Goal: Transaction & Acquisition: Purchase product/service

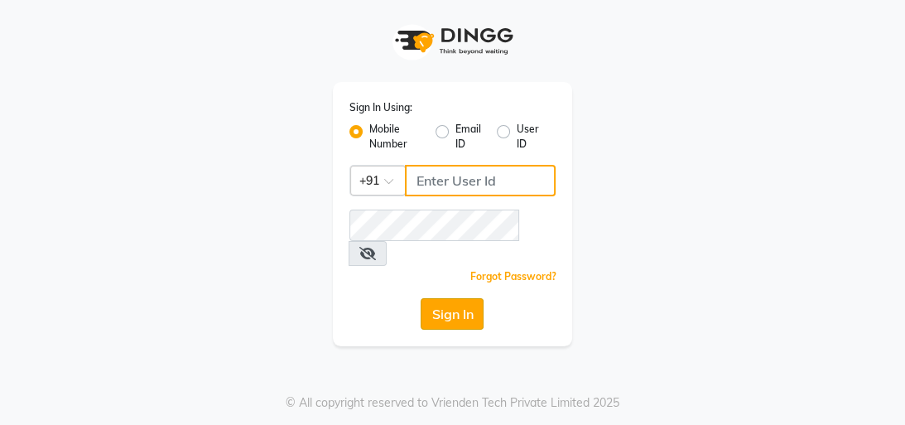
type input "8439127930"
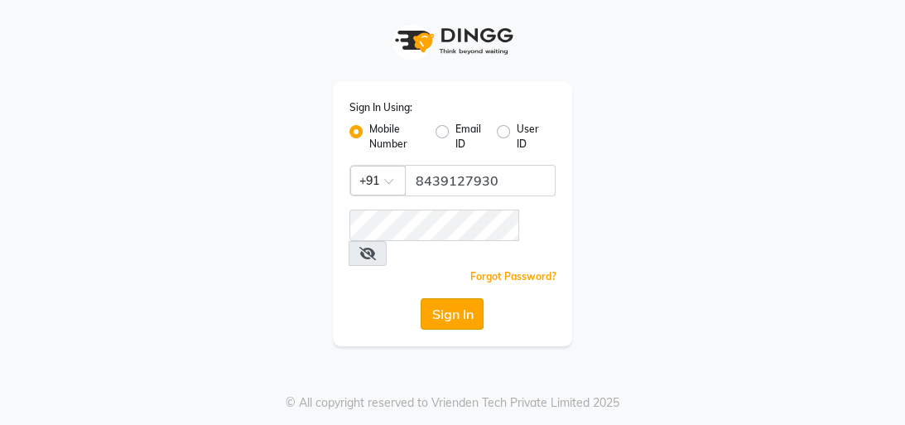
click at [470, 301] on button "Sign In" at bounding box center [451, 313] width 63 height 31
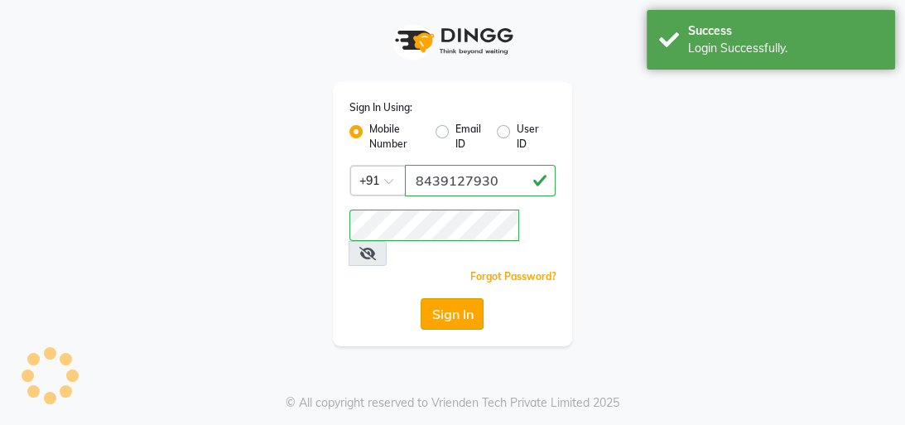
select select "service"
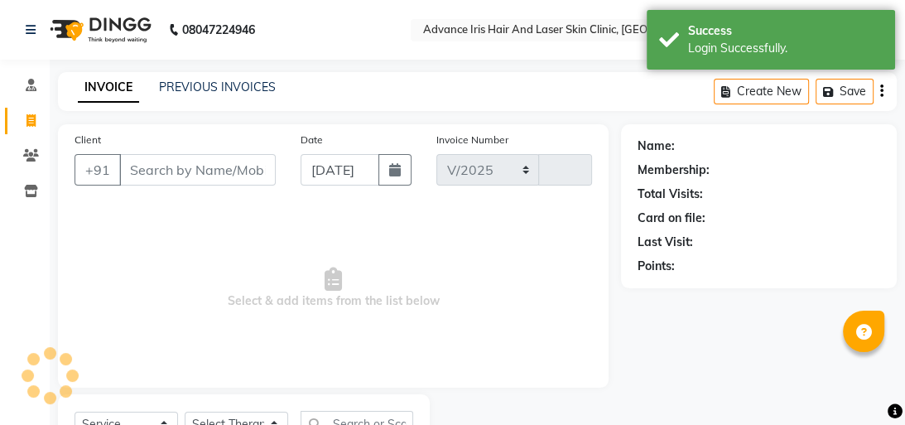
select select "en"
select select "5825"
type input "0735"
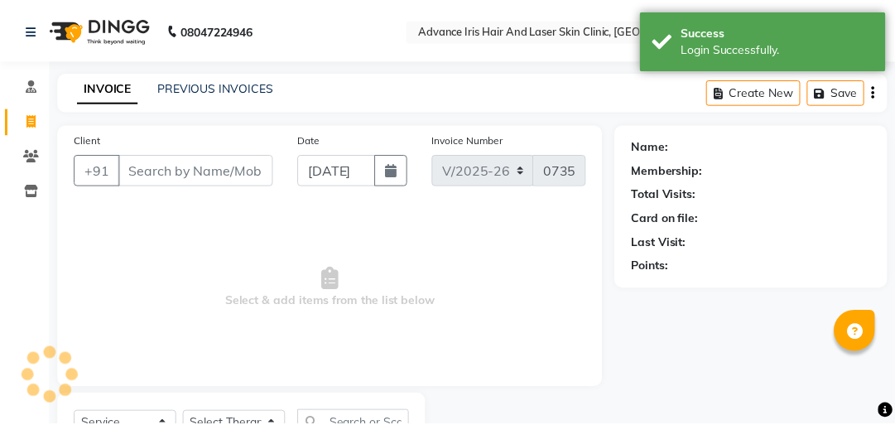
scroll to position [73, 0]
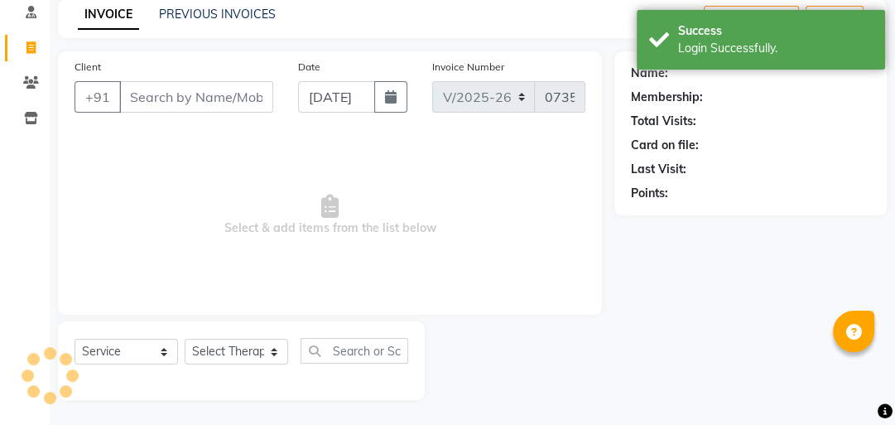
click at [226, 100] on input "Client" at bounding box center [196, 96] width 154 height 31
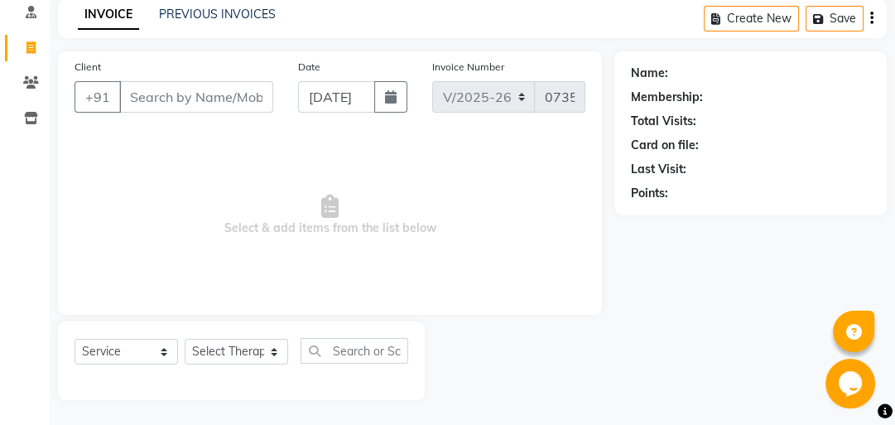
drag, startPoint x: 159, startPoint y: 246, endPoint x: 151, endPoint y: 245, distance: 8.3
drag, startPoint x: 163, startPoint y: 247, endPoint x: 573, endPoint y: 367, distance: 426.8
click at [218, 21] on div "PREVIOUS INVOICES" at bounding box center [217, 14] width 117 height 17
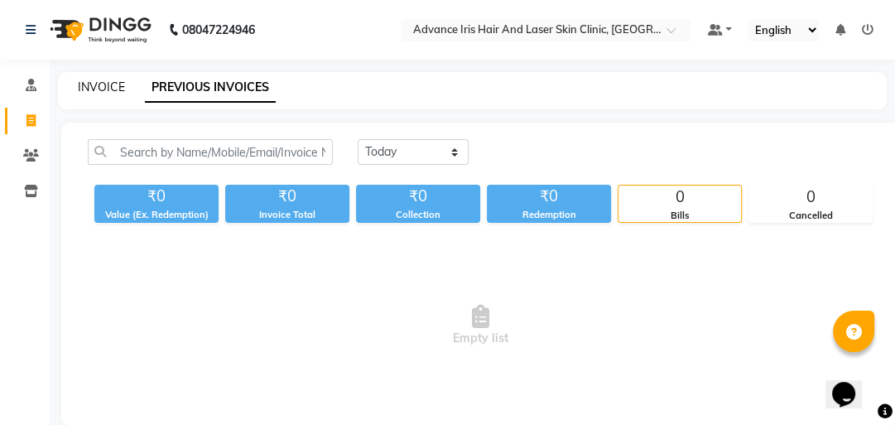
click at [111, 92] on link "INVOICE" at bounding box center [101, 86] width 47 height 15
select select "5825"
select select "service"
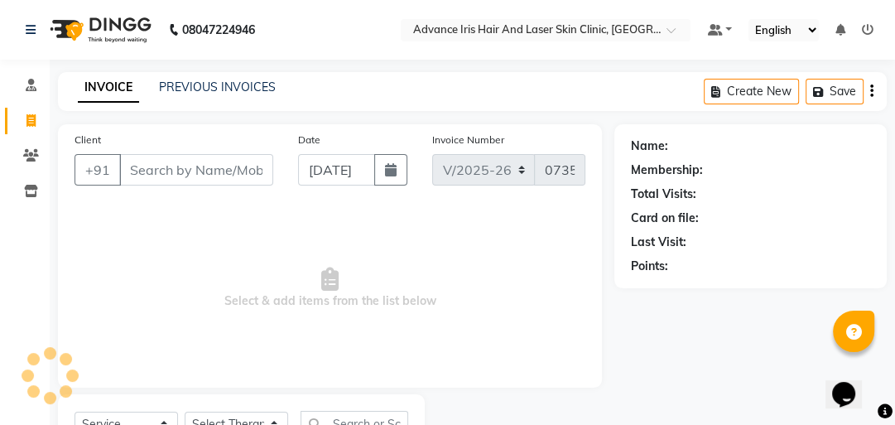
scroll to position [73, 0]
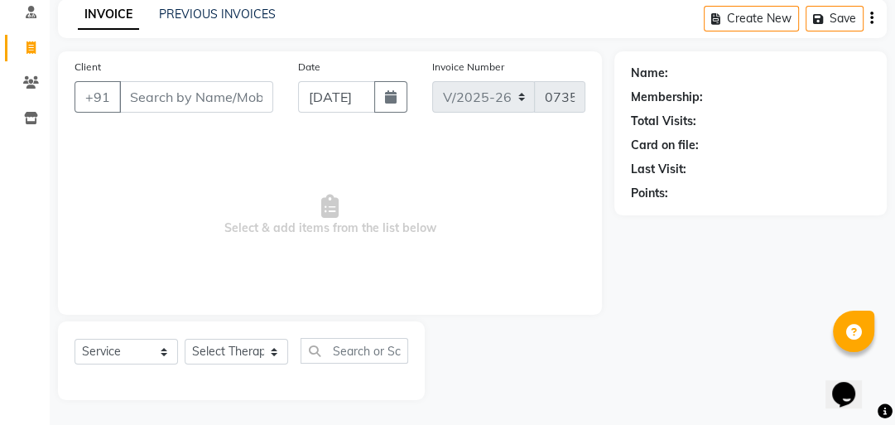
click at [147, 101] on input "Client" at bounding box center [196, 96] width 154 height 31
click at [161, 10] on link "PREVIOUS INVOICES" at bounding box center [217, 14] width 117 height 15
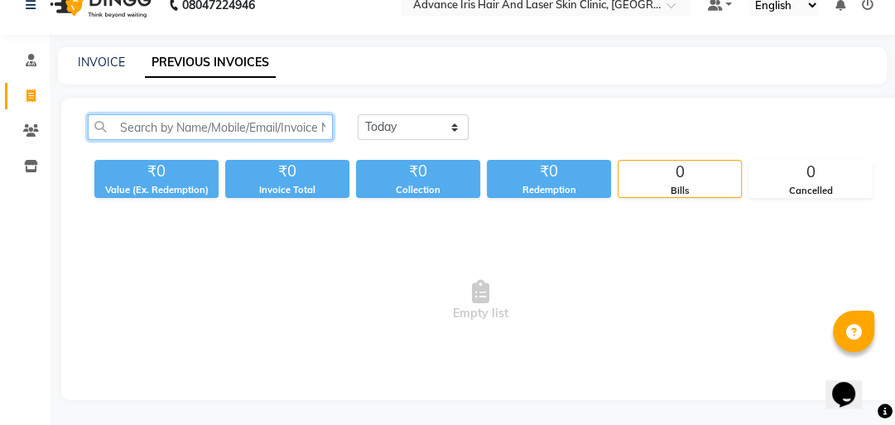
click at [93, 114] on input "text" at bounding box center [210, 127] width 245 height 26
click at [142, 114] on input "text" at bounding box center [210, 127] width 245 height 26
click at [153, 114] on input "text" at bounding box center [210, 127] width 245 height 26
click at [154, 114] on input "text" at bounding box center [210, 127] width 245 height 26
click at [159, 114] on input "text" at bounding box center [210, 127] width 245 height 26
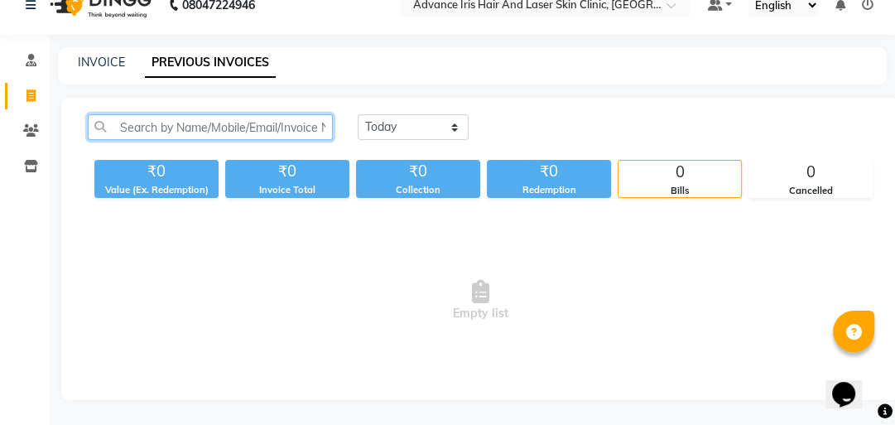
click at [169, 114] on input "text" at bounding box center [210, 127] width 245 height 26
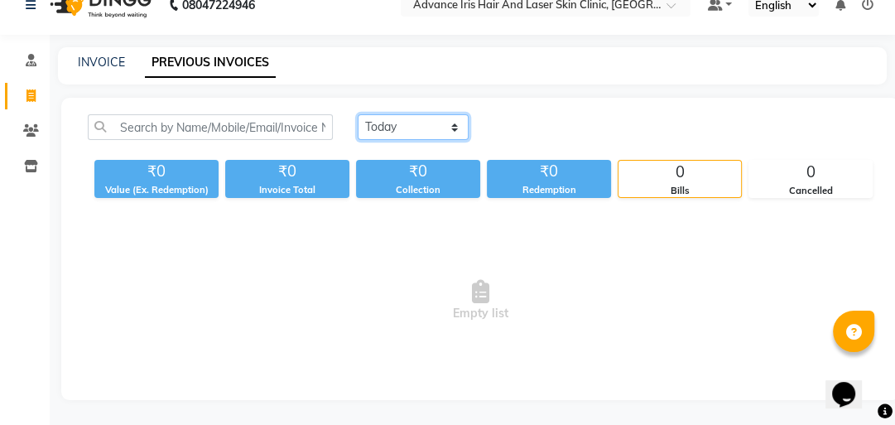
click at [458, 114] on select "Today Yesterday Custom Range" at bounding box center [412, 127] width 111 height 26
click at [452, 114] on select "Today Yesterday Custom Range" at bounding box center [412, 127] width 111 height 26
click at [453, 114] on select "Today Yesterday Custom Range" at bounding box center [412, 127] width 111 height 26
select select "yesterday"
click at [357, 114] on select "Today Yesterday Custom Range" at bounding box center [412, 127] width 111 height 26
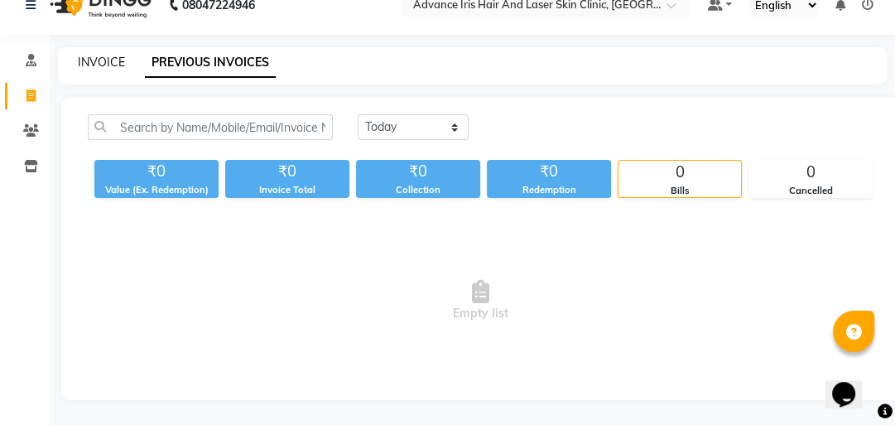
click at [98, 55] on link "INVOICE" at bounding box center [101, 62] width 47 height 15
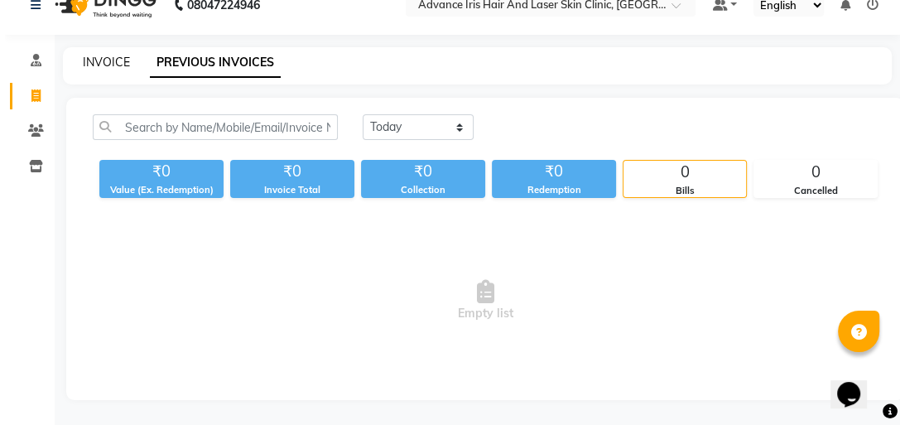
scroll to position [73, 0]
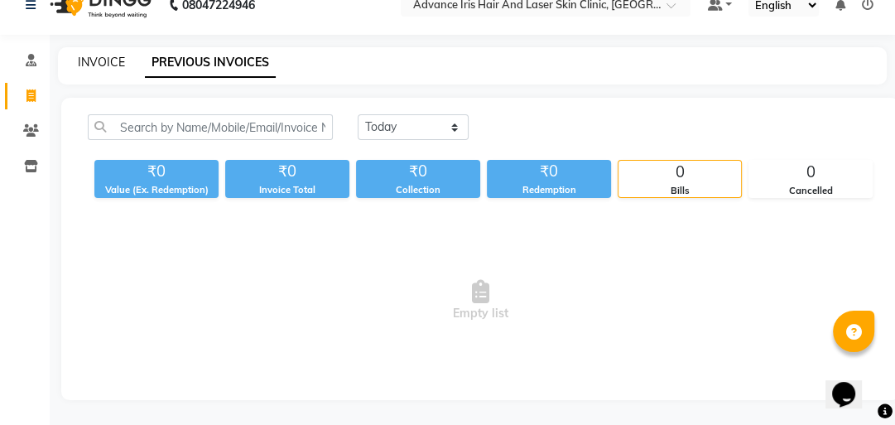
select select "5825"
select select "service"
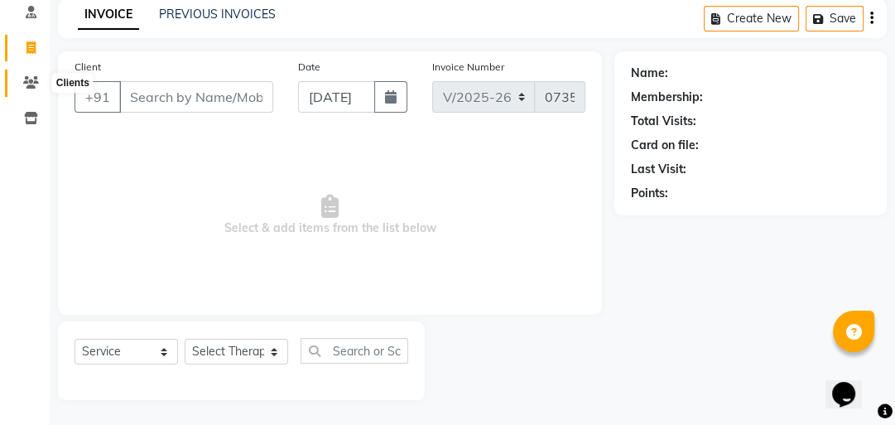
click at [36, 82] on icon at bounding box center [31, 82] width 16 height 12
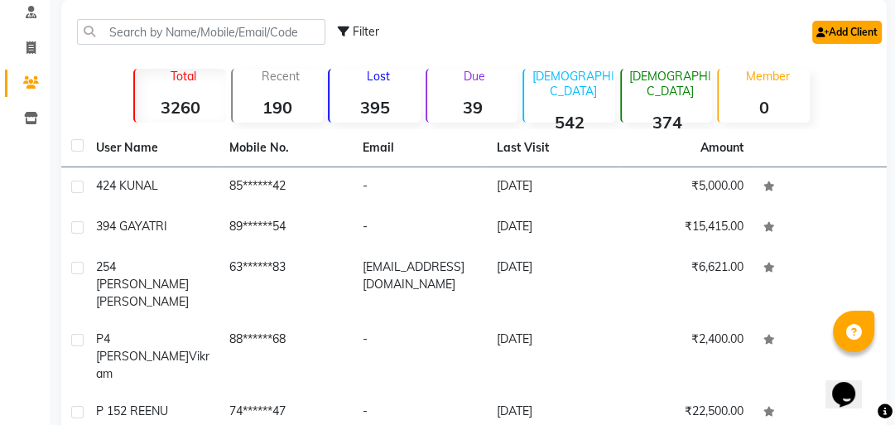
click at [827, 34] on link "Add Client" at bounding box center [847, 32] width 70 height 23
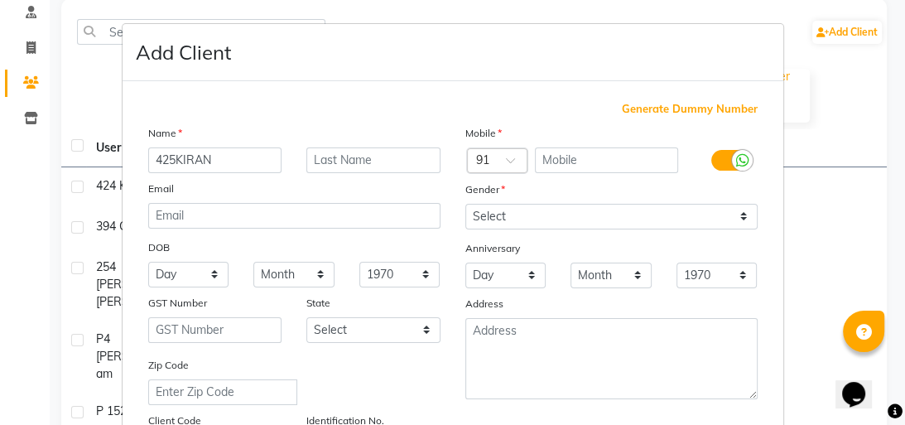
click at [166, 160] on input "425KIRAN" at bounding box center [215, 160] width 134 height 26
click at [170, 162] on input "425KIRAN" at bounding box center [215, 160] width 134 height 26
type input "425 KIRAN"
click at [642, 162] on input "text" at bounding box center [606, 160] width 143 height 26
type input "9389544924"
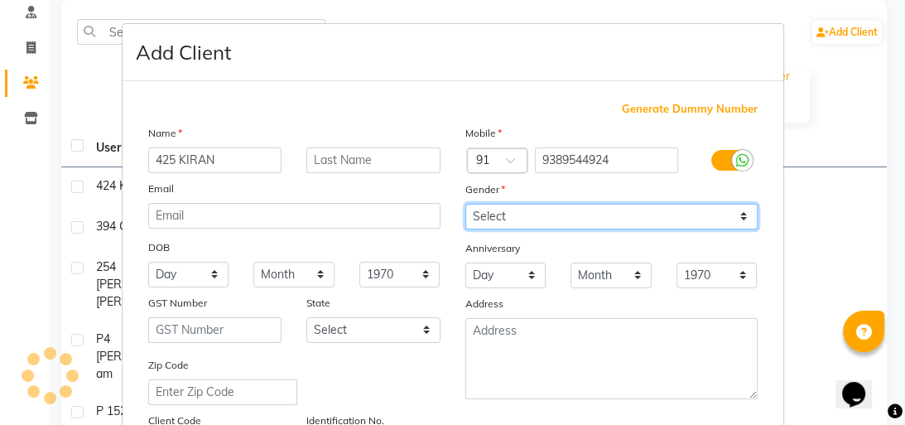
click at [599, 214] on select "Select Male Female Other Prefer Not To Say" at bounding box center [611, 217] width 292 height 26
select select "female"
click at [465, 204] on select "Select Male Female Other Prefer Not To Say" at bounding box center [611, 217] width 292 height 26
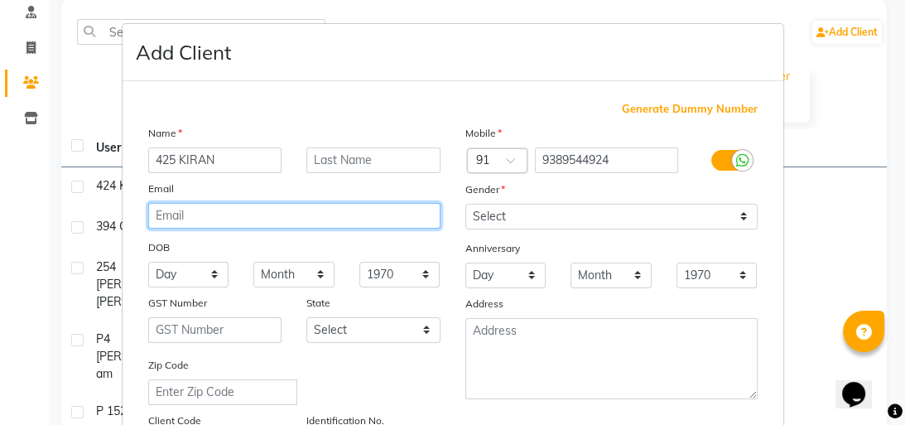
click at [358, 212] on input "email" at bounding box center [294, 216] width 292 height 26
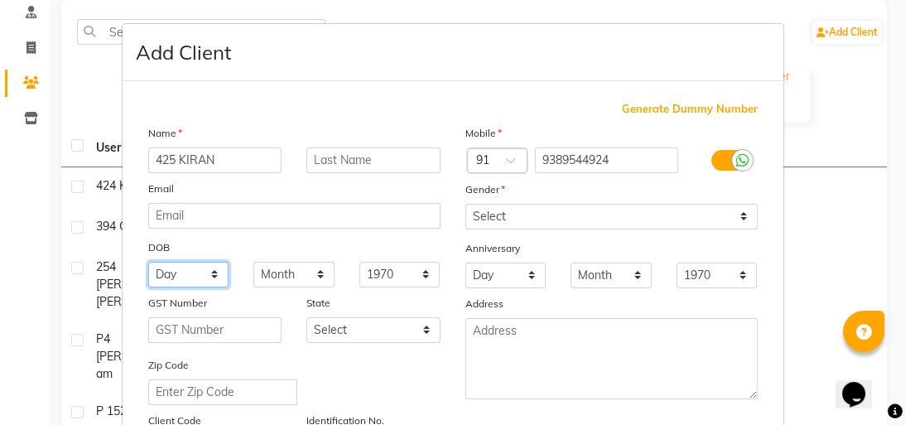
click at [210, 279] on select "Day 01 02 03 04 05 06 07 08 09 10 11 12 13 14 15 16 17 18 19 20 21 22 23 24 25 …" at bounding box center [188, 275] width 81 height 26
select select "05"
click at [148, 263] on select "Day 01 02 03 04 05 06 07 08 09 10 11 12 13 14 15 16 17 18 19 20 21 22 23 24 25 …" at bounding box center [188, 275] width 81 height 26
click at [311, 275] on select "Month January February March April May June July August September October Novem…" at bounding box center [293, 275] width 81 height 26
select select "07"
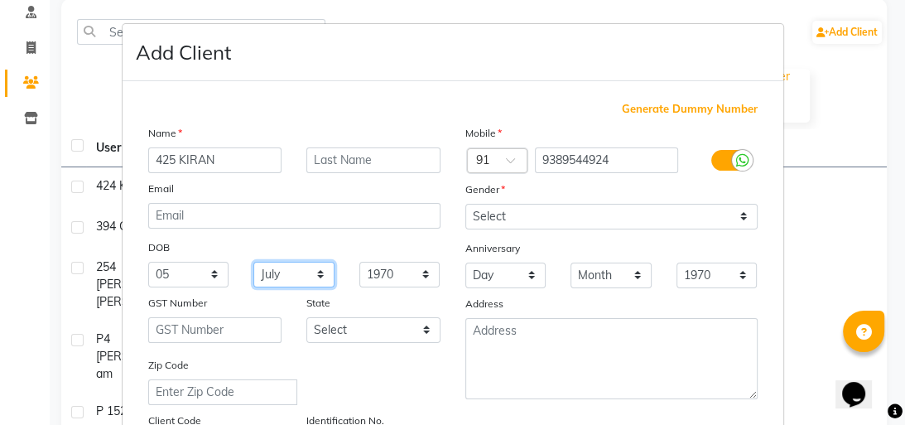
click at [253, 263] on select "Month January February March April May June July August September October Novem…" at bounding box center [293, 275] width 81 height 26
click at [420, 278] on select "1940 1941 1942 1943 1944 1945 1946 1947 1948 1949 1950 1951 1952 1953 1954 1955…" at bounding box center [399, 275] width 81 height 26
click at [359, 263] on select "1940 1941 1942 1943 1944 1945 1946 1947 1948 1949 1950 1951 1952 1953 1954 1955…" at bounding box center [399, 275] width 81 height 26
click at [420, 250] on div "DOB" at bounding box center [294, 248] width 317 height 26
click at [424, 280] on select "1940 1941 1942 1943 1944 1945 1946 1947 1948 1949 1950 1951 1952 1953 1954 1955…" at bounding box center [399, 275] width 81 height 26
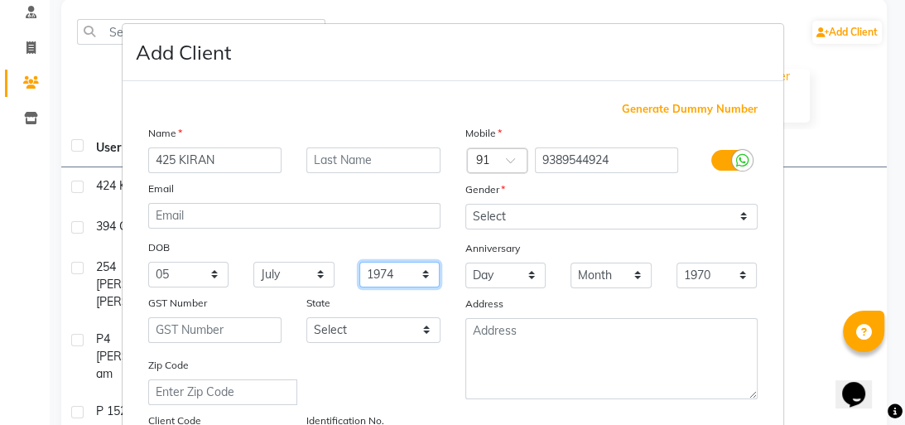
click at [359, 263] on select "1940 1941 1942 1943 1944 1945 1946 1947 1948 1949 1950 1951 1952 1953 1954 1955…" at bounding box center [399, 275] width 81 height 26
click at [426, 276] on select "1940 1941 1942 1943 1944 1945 1946 1947 1948 1949 1950 1951 1952 1953 1954 1955…" at bounding box center [399, 275] width 81 height 26
select select "2001"
click at [359, 263] on select "1940 1941 1942 1943 1944 1945 1946 1947 1948 1949 1950 1951 1952 1953 1954 1955…" at bounding box center [399, 275] width 81 height 26
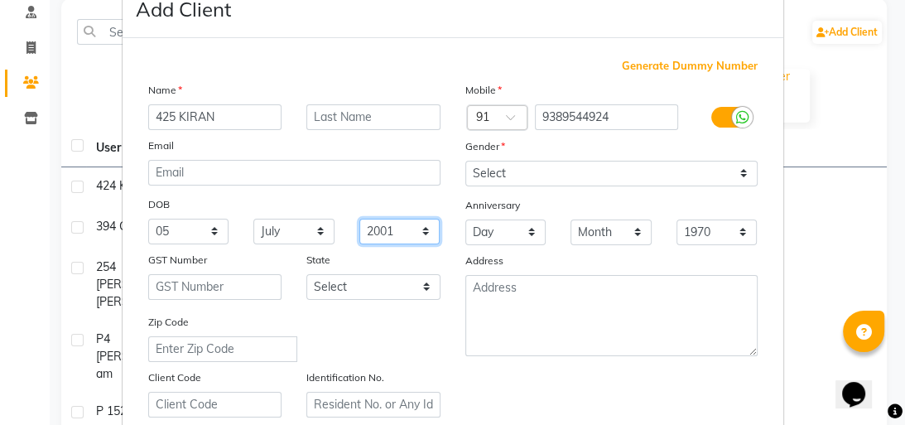
scroll to position [66, 0]
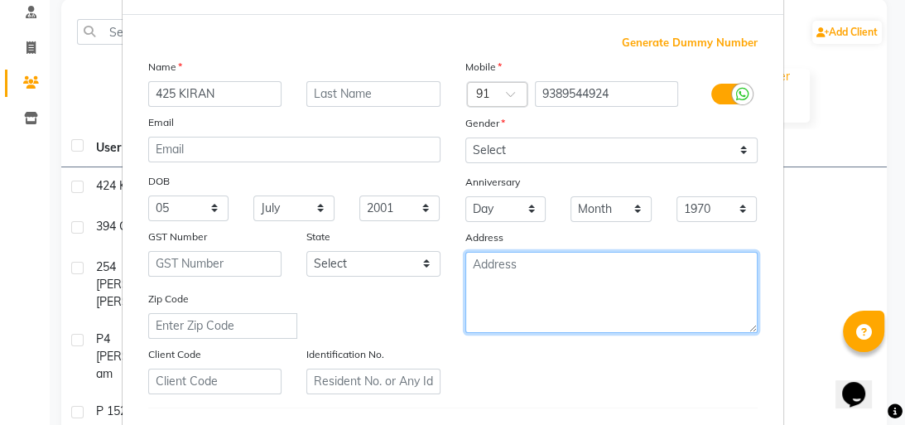
click at [507, 272] on textarea at bounding box center [611, 292] width 292 height 81
click at [490, 298] on textarea "Bijnor" at bounding box center [611, 292] width 292 height 81
click at [476, 262] on textarea "Bijnor" at bounding box center [611, 292] width 292 height 81
click at [475, 271] on textarea "Bijnor" at bounding box center [611, 292] width 292 height 81
type textarea "Bijnor"
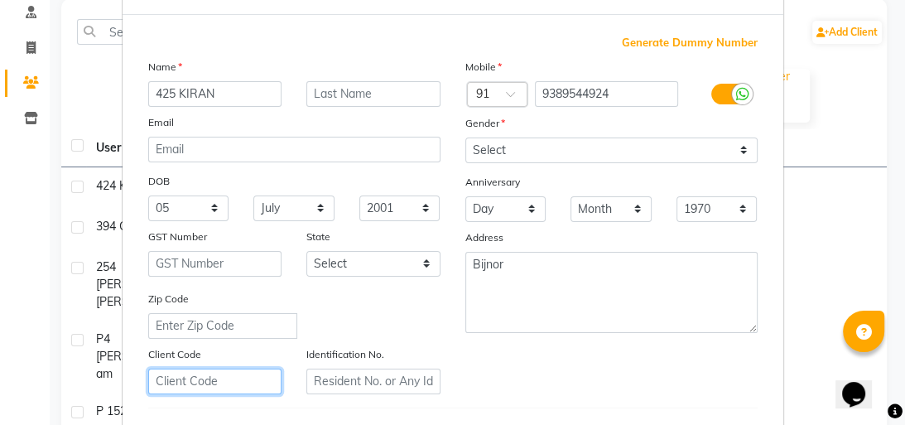
click at [210, 387] on input "text" at bounding box center [215, 381] width 134 height 26
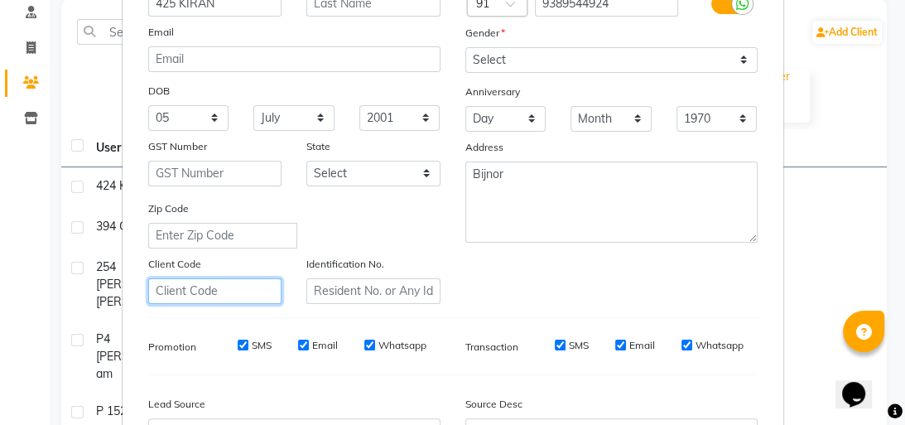
scroll to position [199, 0]
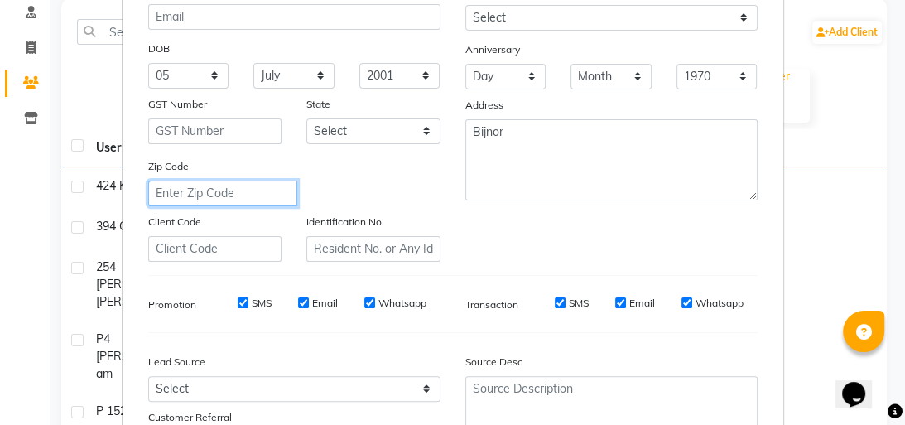
click at [275, 198] on input "text" at bounding box center [222, 193] width 149 height 26
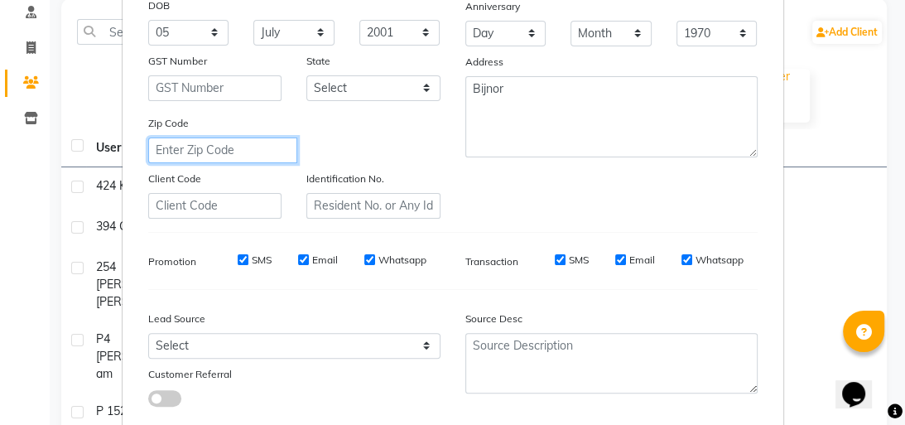
scroll to position [265, 0]
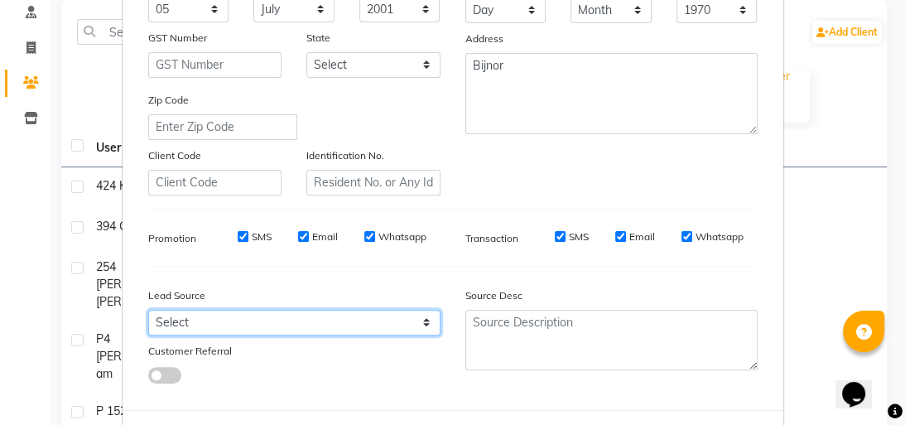
click at [281, 330] on select "Select Walk-in Referral Internet Friend Word of Mouth Advertisement Facebook Ju…" at bounding box center [294, 323] width 292 height 26
select select "37151"
click at [148, 316] on select "Select Walk-in Referral Internet Friend Word of Mouth Advertisement Facebook Ju…" at bounding box center [294, 323] width 292 height 26
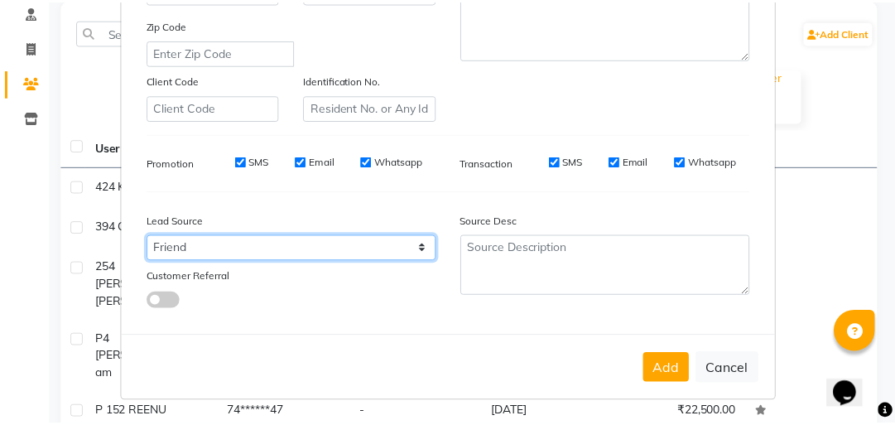
scroll to position [348, 0]
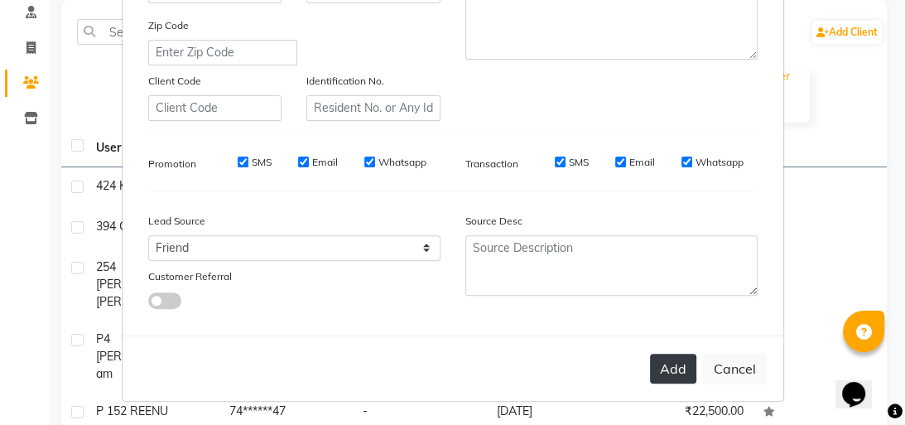
click at [674, 361] on button "Add" at bounding box center [673, 368] width 46 height 30
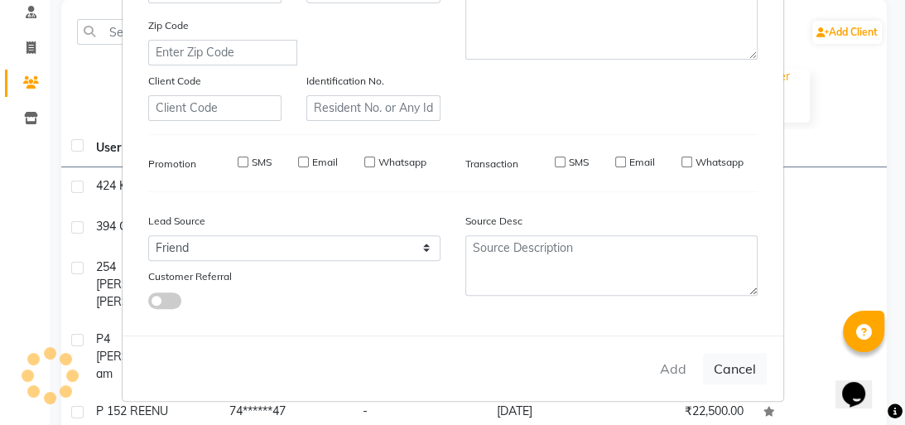
select select
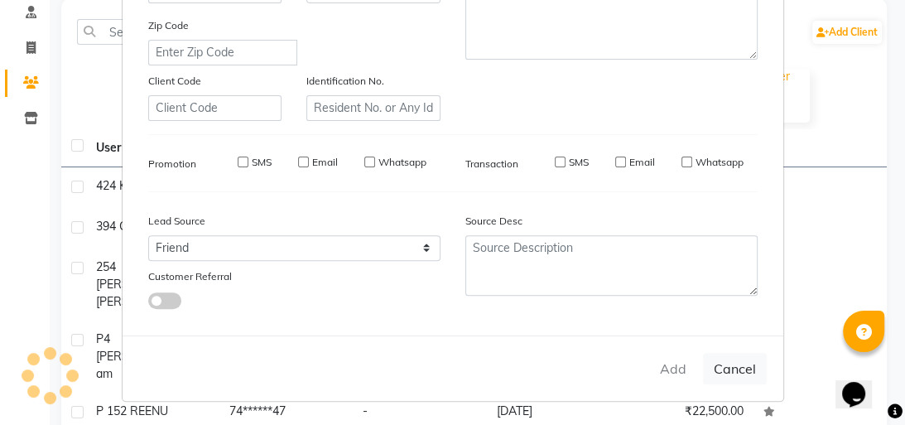
select select
checkbox input "false"
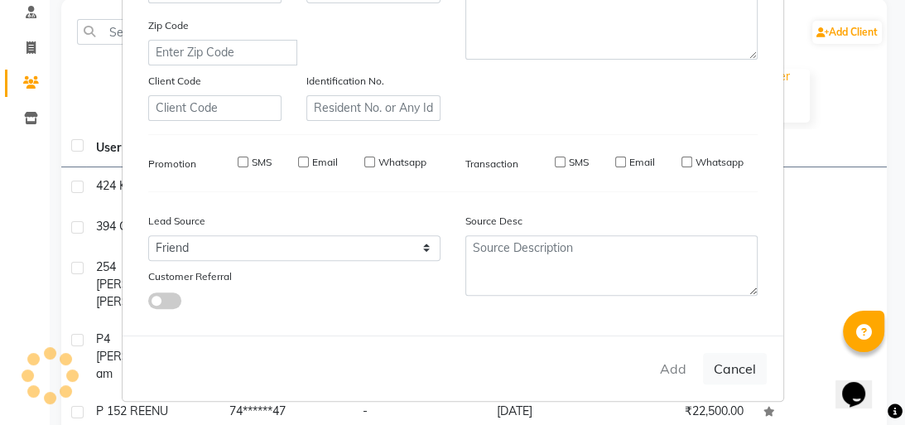
checkbox input "false"
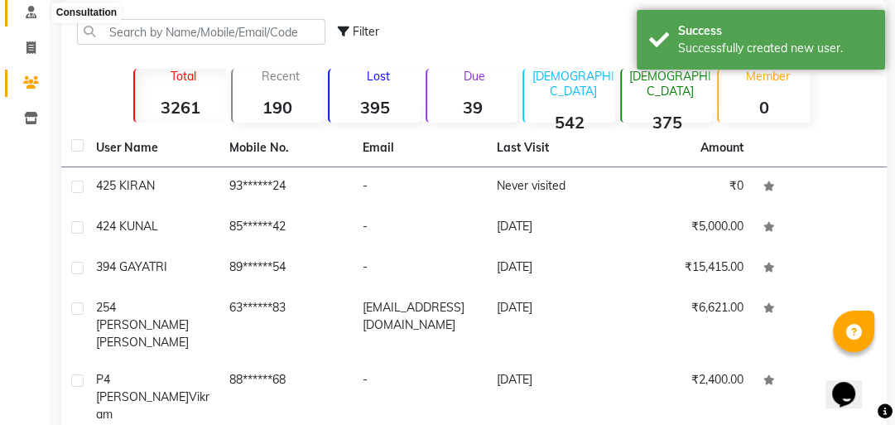
click at [27, 13] on icon at bounding box center [31, 12] width 11 height 12
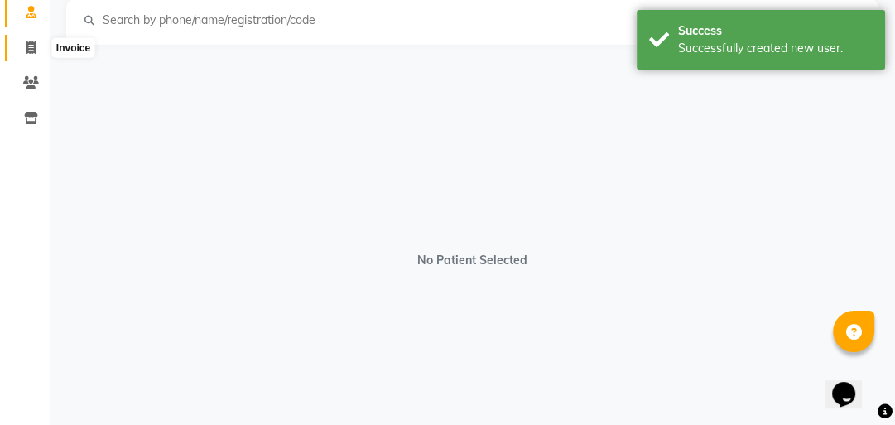
click at [30, 48] on icon at bounding box center [30, 47] width 9 height 12
select select "service"
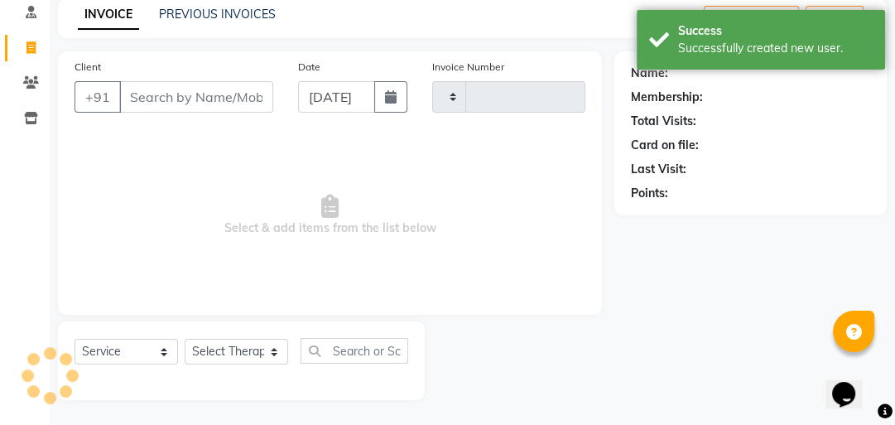
type input "0735"
select select "5825"
click at [165, 96] on input "Client" at bounding box center [196, 96] width 154 height 31
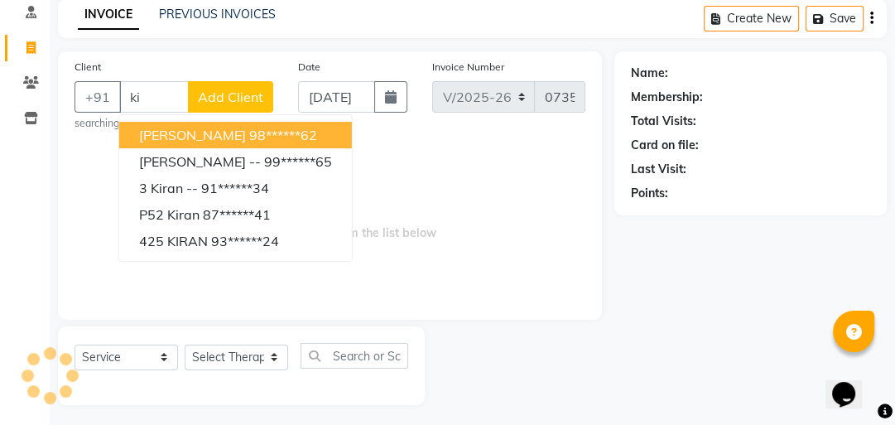
type input "k"
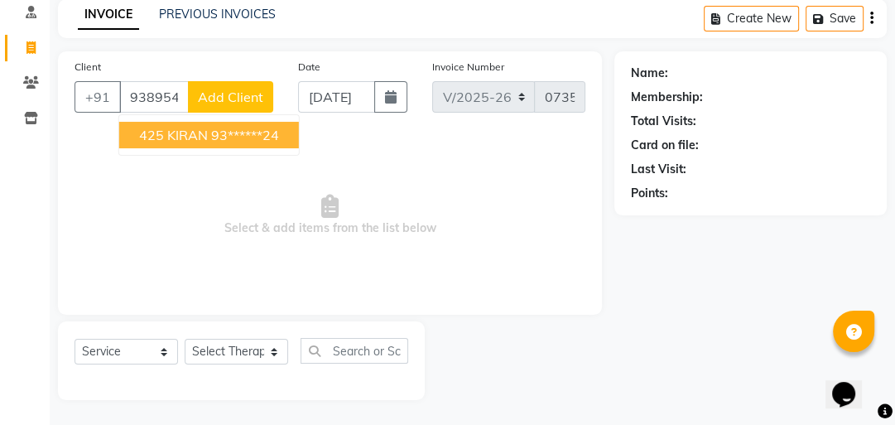
click at [289, 132] on button "425 KIRAN 93******24" at bounding box center [209, 135] width 180 height 26
type input "93******24"
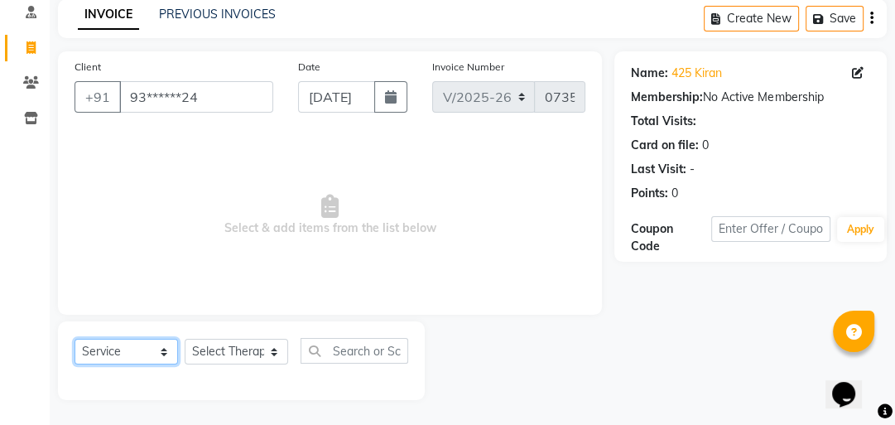
click at [166, 354] on select "Select Service Product Membership Package Voucher Prepaid Gift Card" at bounding box center [125, 351] width 103 height 26
click at [74, 339] on select "Select Service Product Membership Package Voucher Prepaid Gift Card" at bounding box center [125, 351] width 103 height 26
click at [273, 357] on select "Select Therapist Advance Iris Reception Anchal Chandani Dr Pratiksha Dwivedi(Co…" at bounding box center [236, 351] width 103 height 26
select select "40883"
click at [185, 339] on select "Select Therapist Advance Iris Reception Anchal Chandani Dr Pratiksha Dwivedi(Co…" at bounding box center [236, 351] width 103 height 26
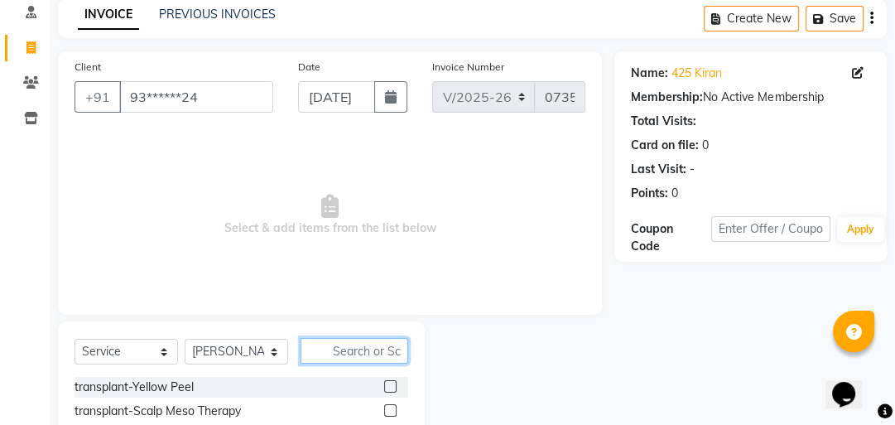
click at [361, 349] on input "text" at bounding box center [354, 351] width 108 height 26
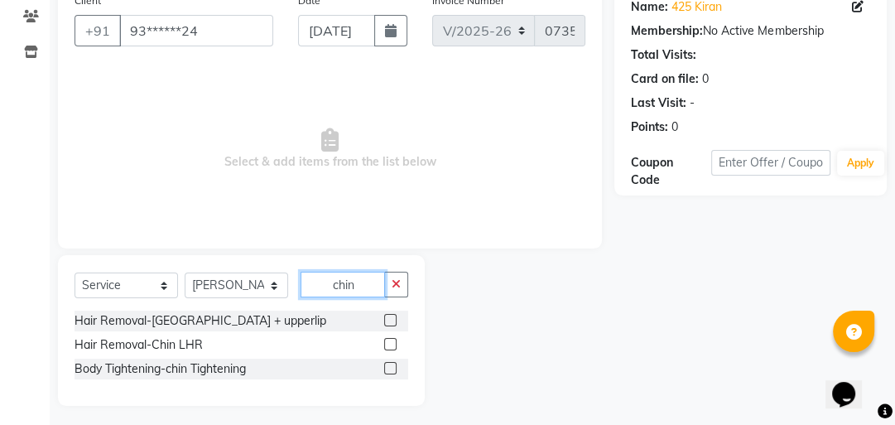
scroll to position [146, 0]
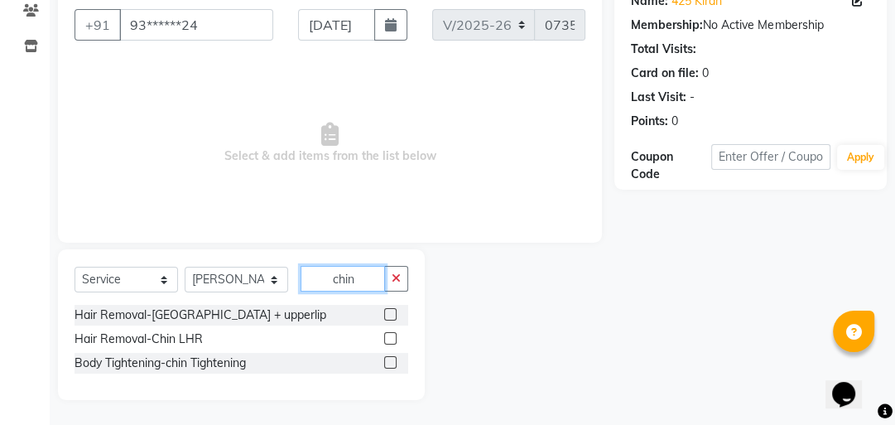
type input "chin"
click at [390, 314] on label at bounding box center [390, 314] width 12 height 12
click at [390, 314] on input "checkbox" at bounding box center [389, 315] width 11 height 11
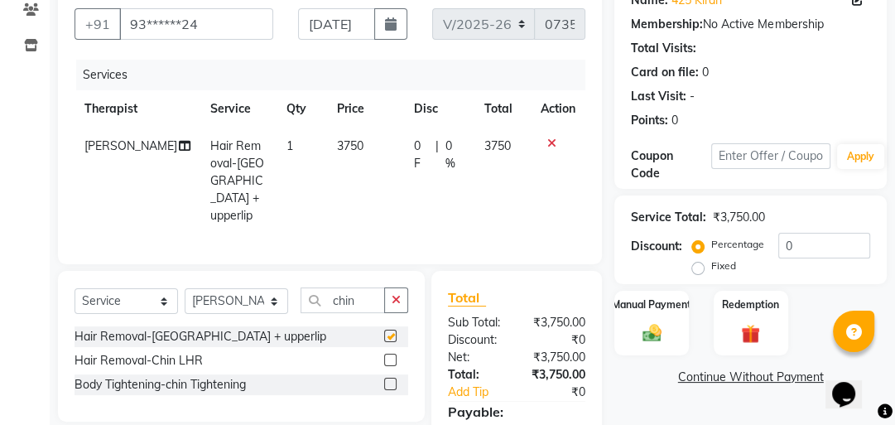
checkbox input "false"
click at [351, 136] on td "3750" at bounding box center [365, 180] width 77 height 107
select select "40883"
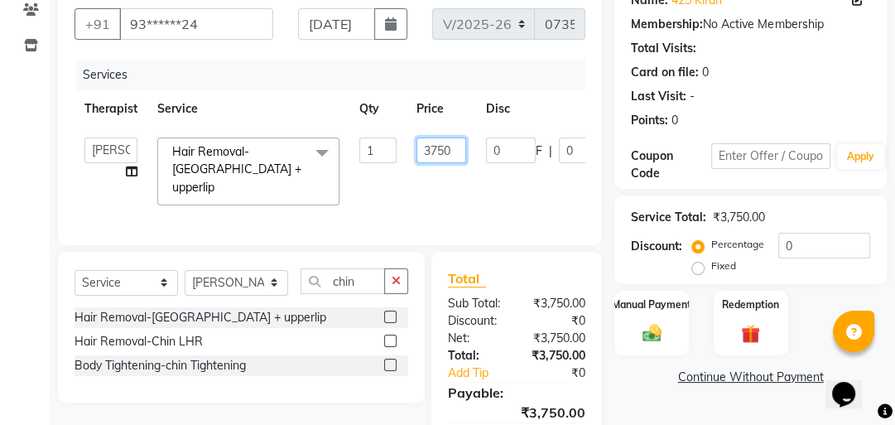
click at [458, 152] on input "3750" at bounding box center [441, 150] width 50 height 26
type input "3"
type input "2500"
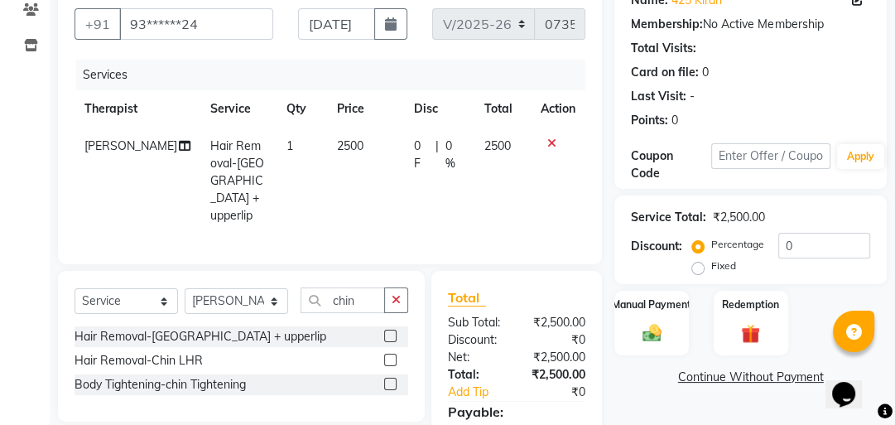
click at [554, 271] on div "Total Sub Total: ₹2,500.00 Discount: ₹0 Net: ₹2,500.00 Total: ₹2,500.00 Add Tip…" at bounding box center [516, 385] width 170 height 228
click at [641, 328] on img at bounding box center [652, 332] width 32 height 22
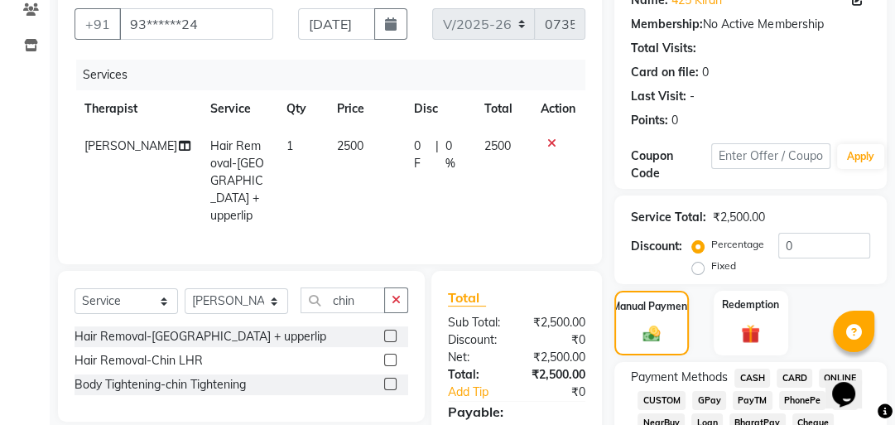
click at [745, 380] on span "CASH" at bounding box center [752, 377] width 36 height 19
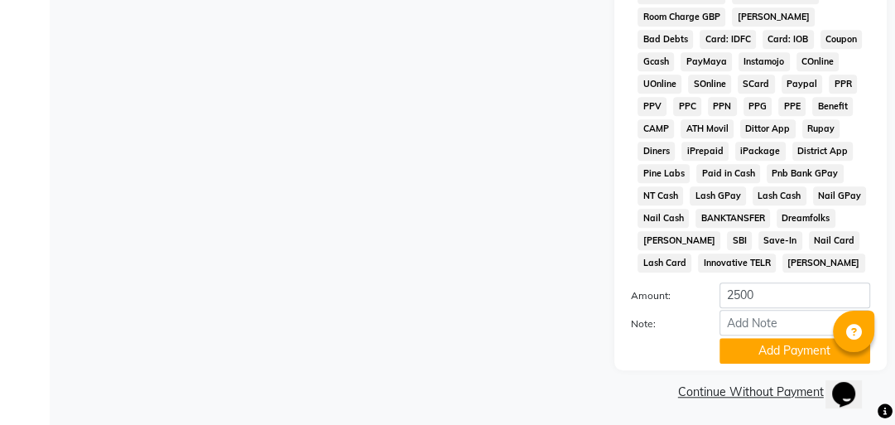
scroll to position [956, 0]
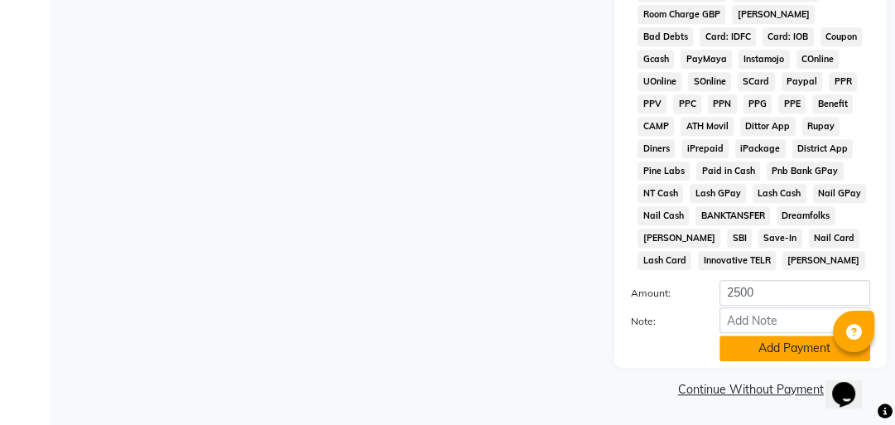
click at [746, 351] on button "Add Payment" at bounding box center [794, 348] width 151 height 26
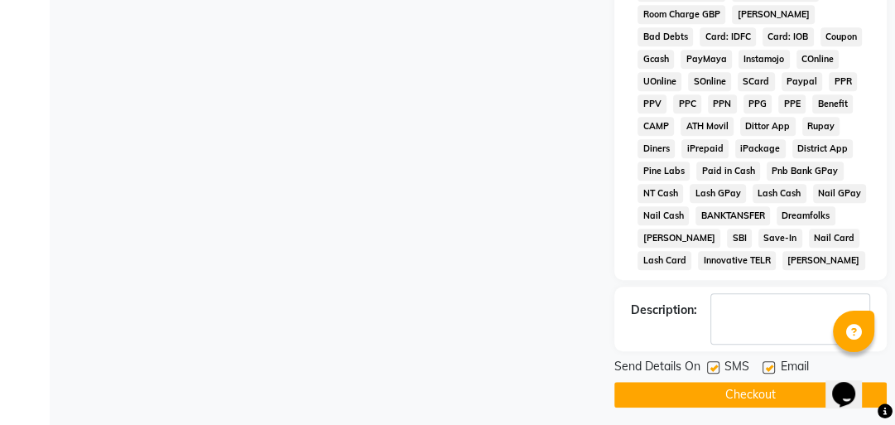
click at [730, 396] on button "Checkout" at bounding box center [750, 394] width 272 height 26
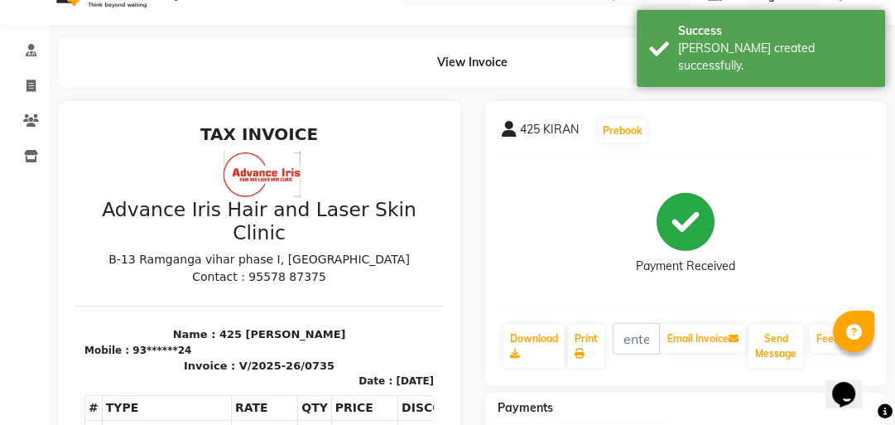
select select "5825"
select select "service"
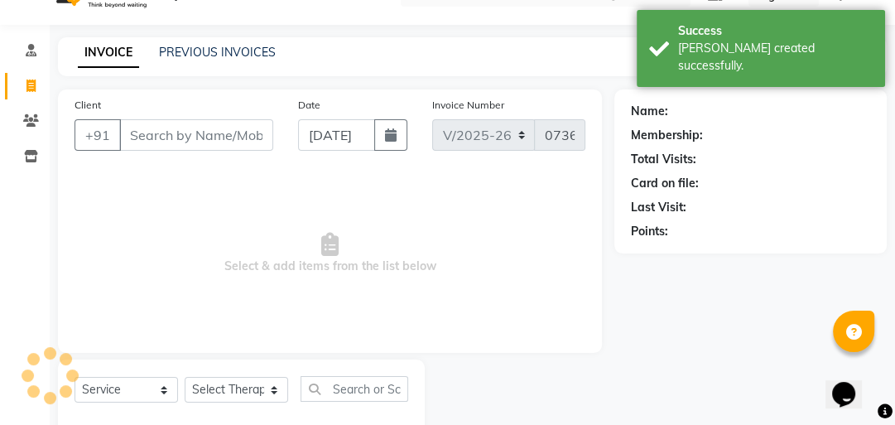
scroll to position [73, 0]
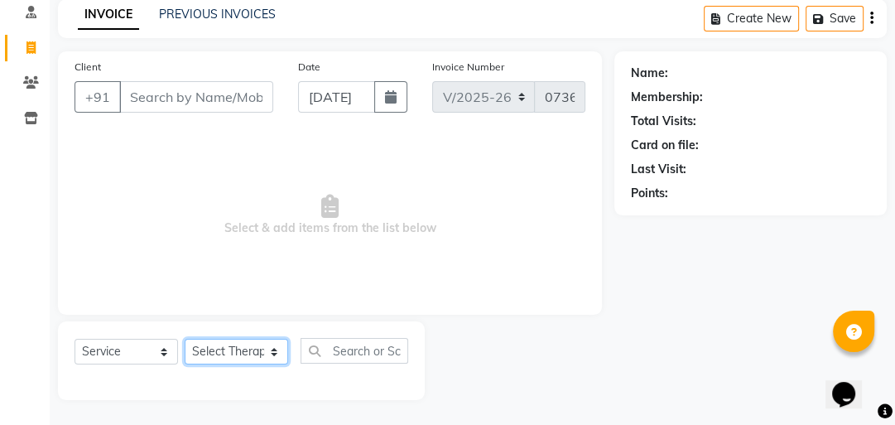
click at [252, 349] on select "Select Therapist Advance Iris Reception Anchal Chandani Dr Pratiksha Dwivedi(Co…" at bounding box center [236, 351] width 103 height 26
select select "40883"
click at [185, 339] on select "Select Therapist Advance Iris Reception Anchal Chandani Dr Pratiksha Dwivedi(Co…" at bounding box center [236, 351] width 103 height 26
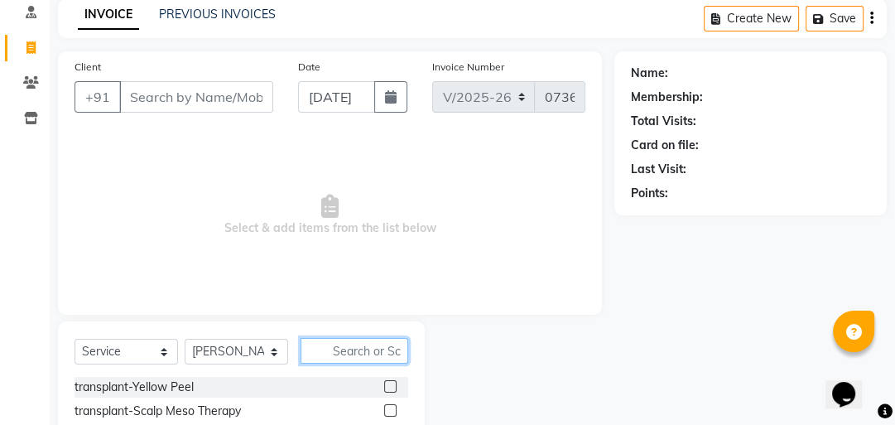
click at [371, 351] on input "text" at bounding box center [354, 351] width 108 height 26
type input "u"
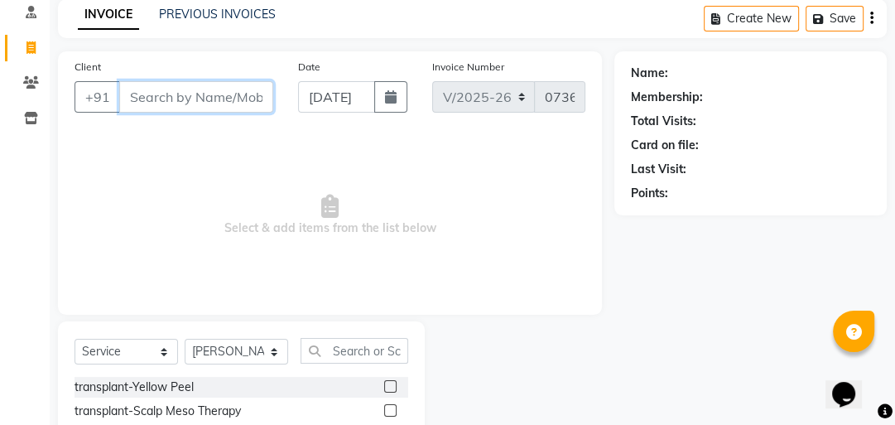
click at [265, 89] on input "Client" at bounding box center [196, 96] width 154 height 31
click at [255, 94] on input "Client" at bounding box center [196, 96] width 154 height 31
type input "7"
click at [242, 104] on input "Client" at bounding box center [196, 96] width 154 height 31
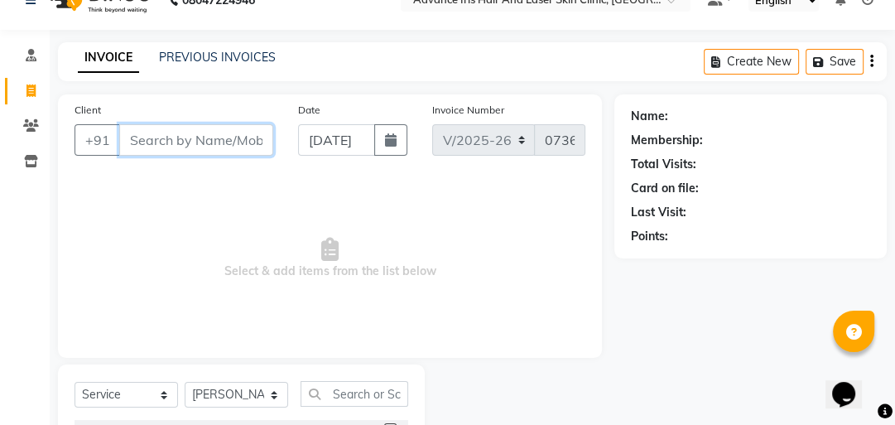
scroll to position [7, 0]
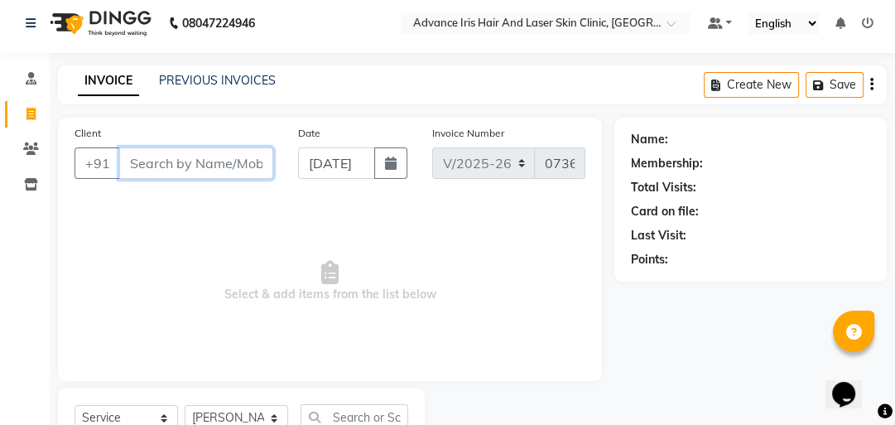
click at [209, 175] on input "Client" at bounding box center [196, 162] width 154 height 31
click at [213, 151] on input "Client" at bounding box center [196, 162] width 154 height 31
type input "k"
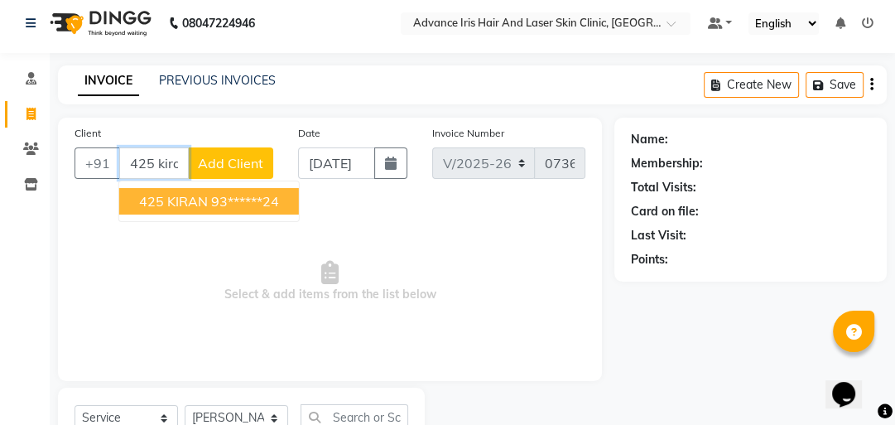
scroll to position [0, 7]
click at [234, 196] on ngb-highlight "93******24" at bounding box center [245, 201] width 68 height 17
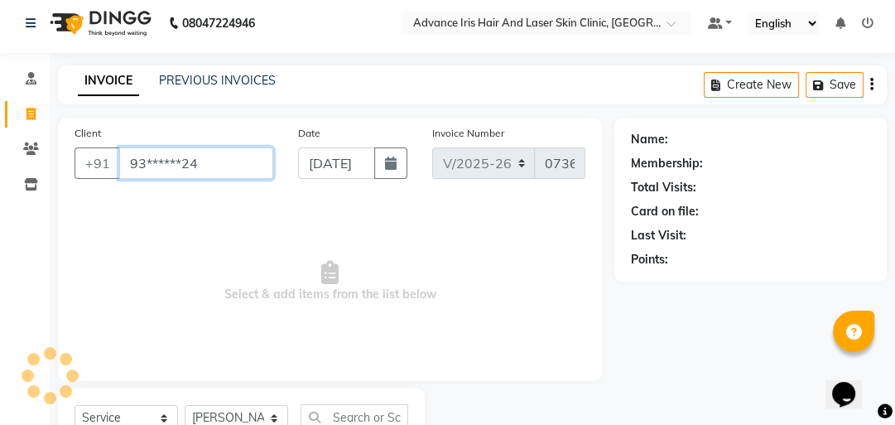
scroll to position [0, 0]
type input "93******24"
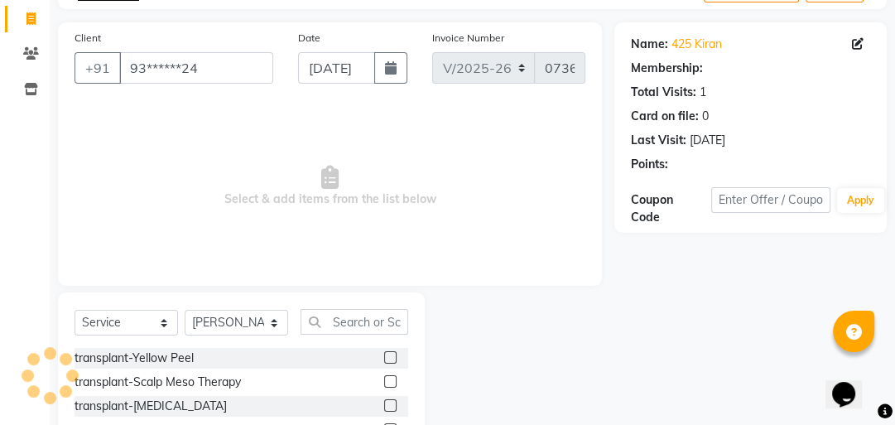
scroll to position [238, 0]
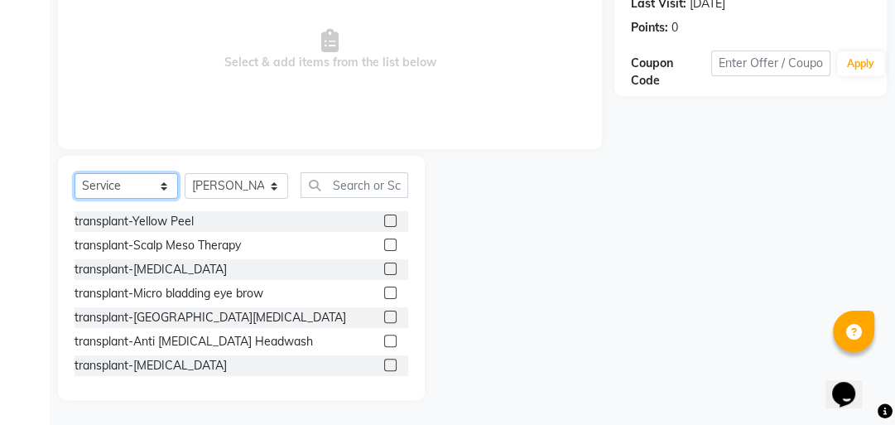
click at [103, 192] on select "Select Service Product Membership Package Voucher Prepaid Gift Card" at bounding box center [125, 186] width 103 height 26
select select "product"
click at [74, 174] on select "Select Service Product Membership Package Voucher Prepaid Gift Card" at bounding box center [125, 186] width 103 height 26
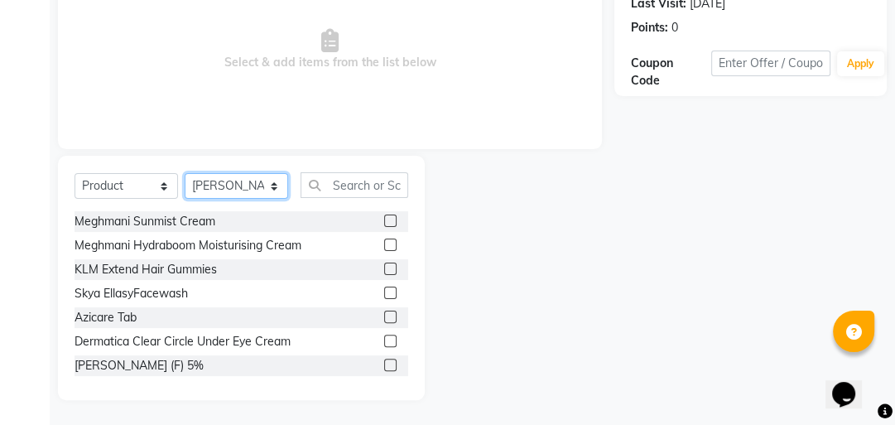
click at [248, 185] on select "Select Therapist Advance Iris Reception Anchal Chandani Dr Pratiksha Dwivedi(Co…" at bounding box center [236, 186] width 103 height 26
click at [185, 174] on select "Select Therapist Advance Iris Reception Anchal Chandani Dr Pratiksha Dwivedi(Co…" at bounding box center [236, 186] width 103 height 26
click at [401, 186] on input "text" at bounding box center [354, 185] width 108 height 26
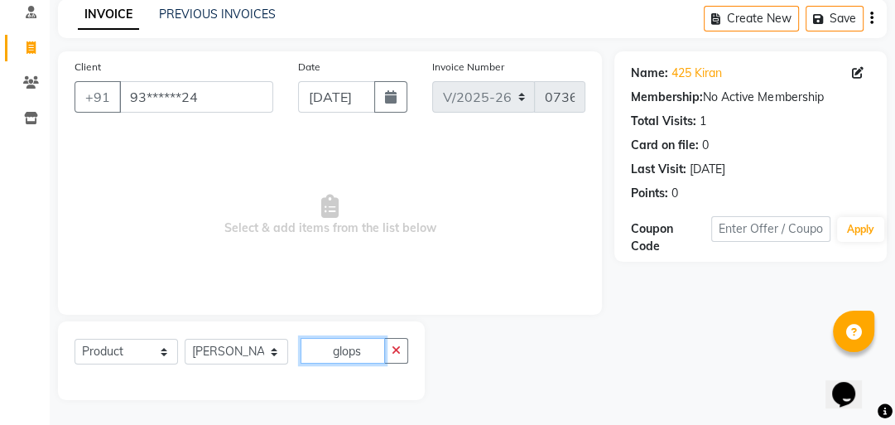
scroll to position [73, 0]
click at [381, 354] on input "glop spf" at bounding box center [342, 351] width 84 height 26
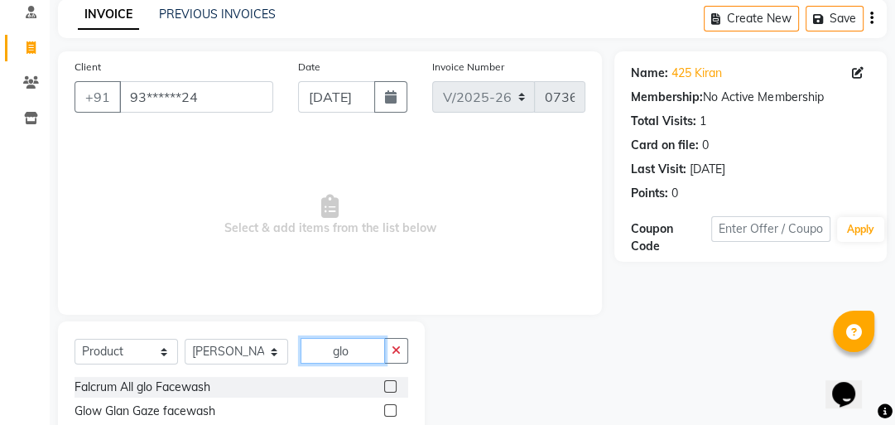
scroll to position [218, 0]
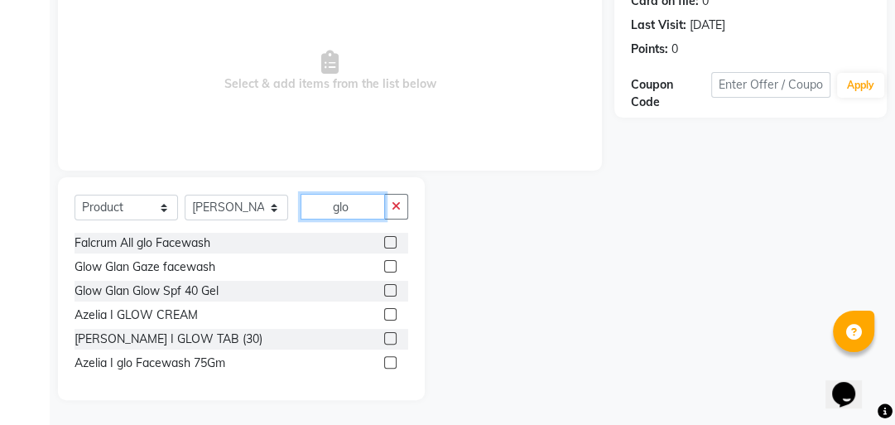
type input "glo"
click at [390, 286] on label at bounding box center [390, 290] width 12 height 12
click at [390, 286] on input "checkbox" at bounding box center [389, 291] width 11 height 11
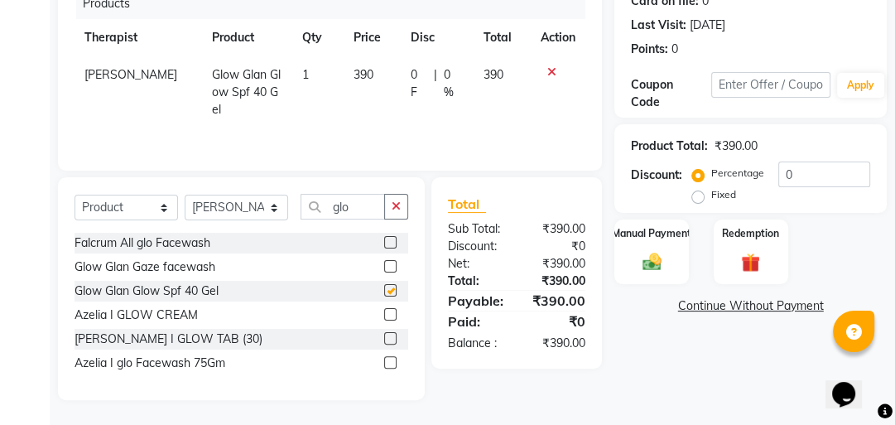
checkbox input "false"
click at [371, 203] on input "glo" at bounding box center [342, 207] width 84 height 26
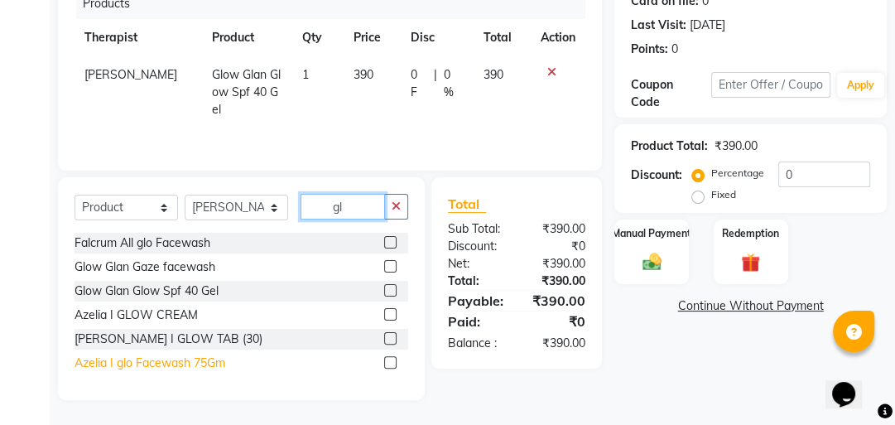
type input "g"
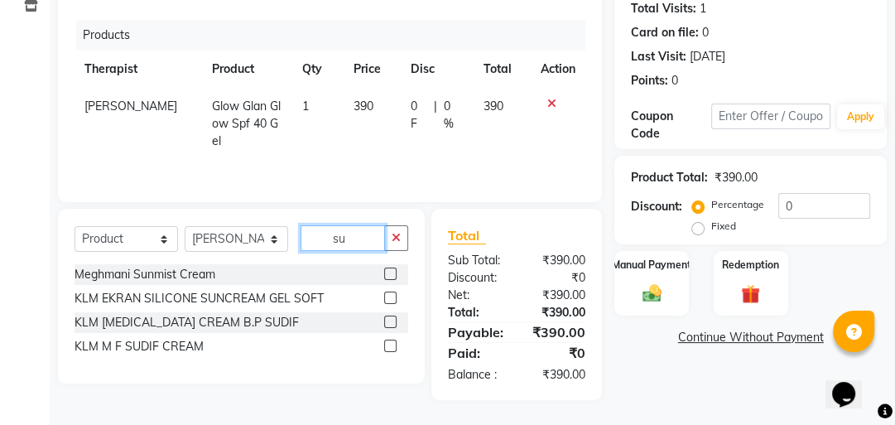
scroll to position [185, 0]
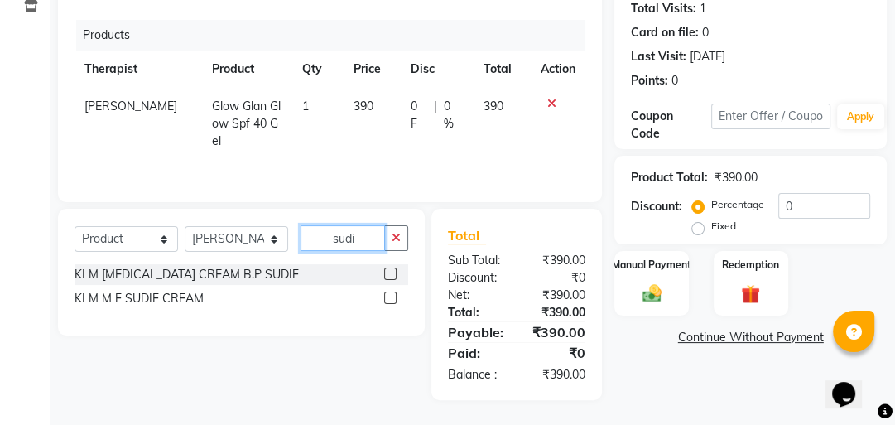
type input "sudi"
click at [388, 295] on label at bounding box center [390, 297] width 12 height 12
click at [388, 295] on input "checkbox" at bounding box center [389, 298] width 11 height 11
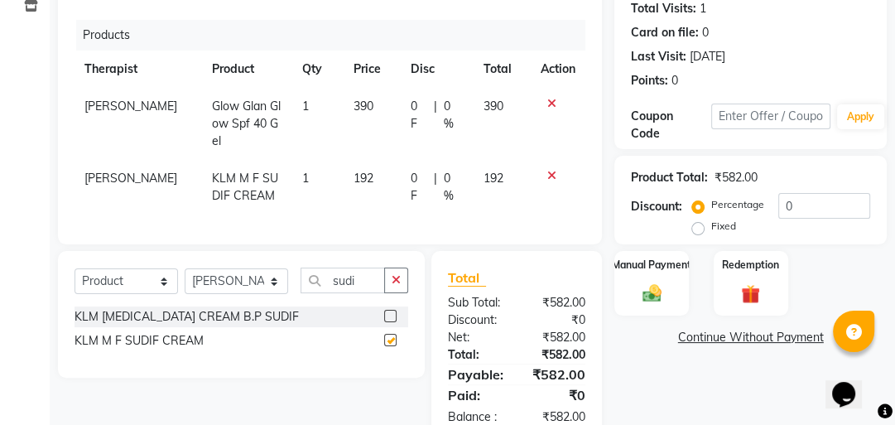
checkbox input "false"
click at [372, 275] on input "sudi" at bounding box center [342, 280] width 84 height 26
type input "s"
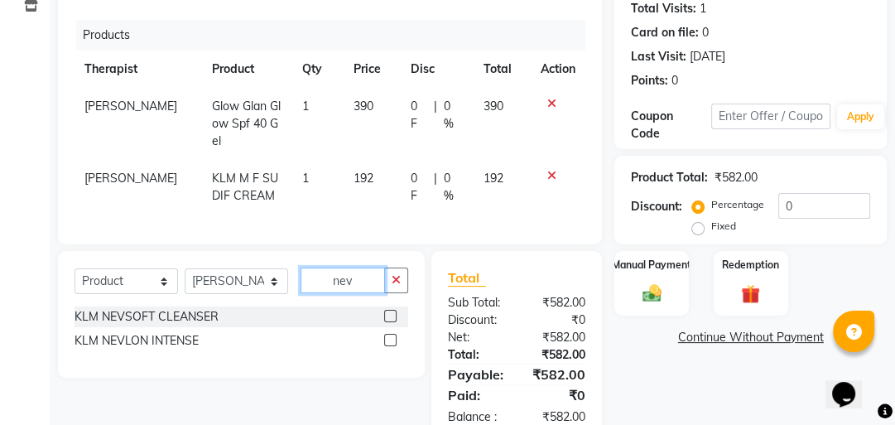
type input "nev"
click at [395, 310] on label at bounding box center [390, 316] width 12 height 12
click at [395, 311] on input "checkbox" at bounding box center [389, 316] width 11 height 11
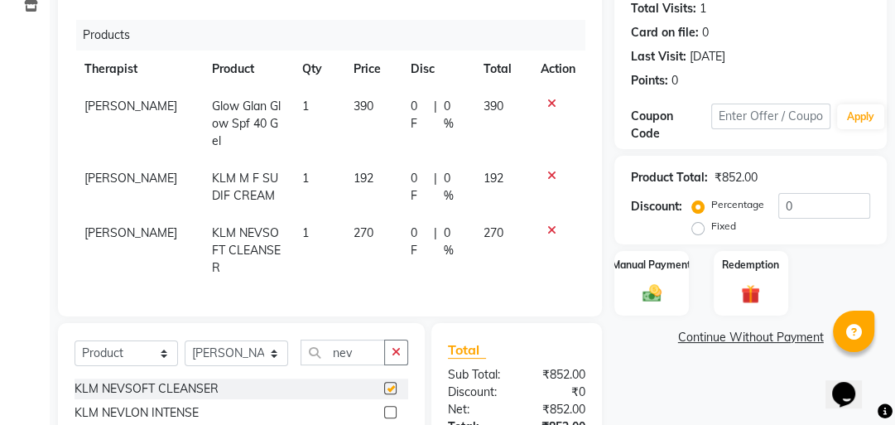
checkbox input "false"
click at [374, 339] on input "nev" at bounding box center [342, 352] width 84 height 26
type input "n"
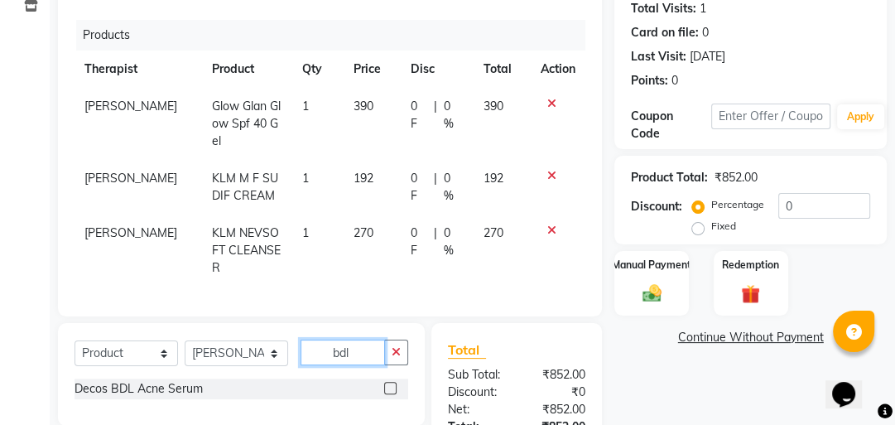
type input "bdl"
click at [391, 381] on label at bounding box center [390, 387] width 12 height 12
click at [391, 383] on input "checkbox" at bounding box center [389, 388] width 11 height 11
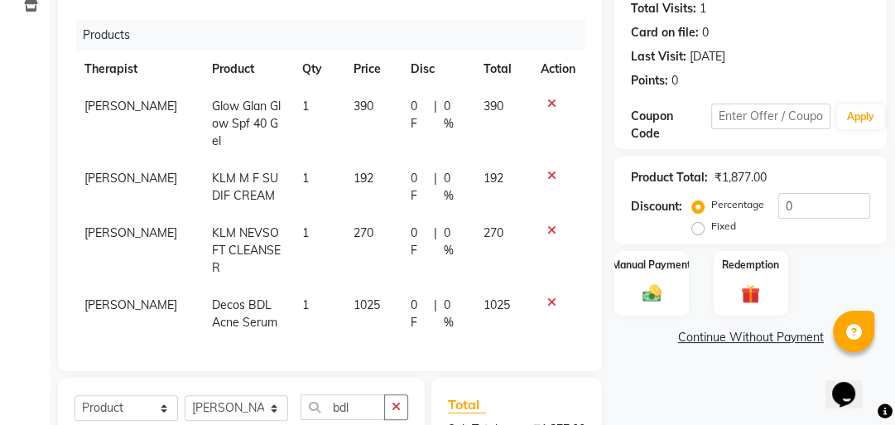
checkbox input "false"
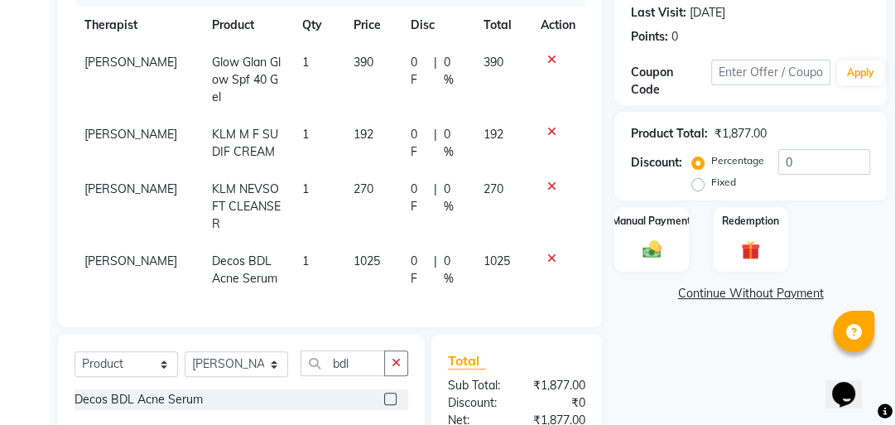
scroll to position [252, 0]
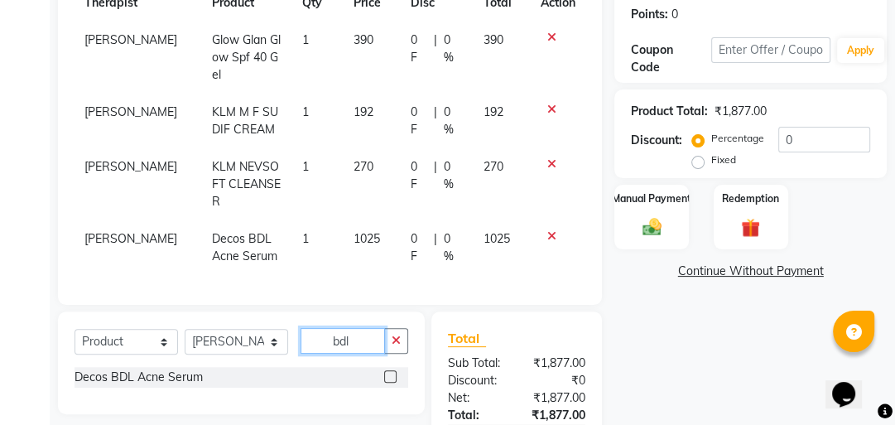
click at [376, 328] on input "bdl" at bounding box center [342, 341] width 84 height 26
type input "b"
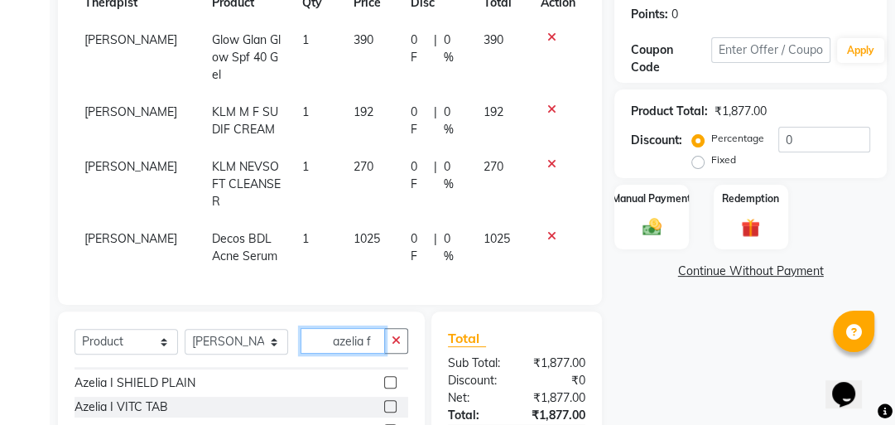
scroll to position [0, 0]
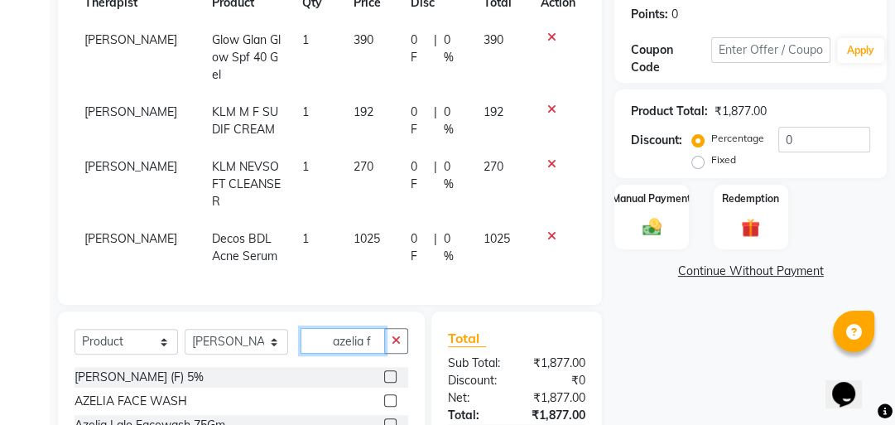
type input "azelia f"
click at [390, 394] on label at bounding box center [390, 400] width 12 height 12
click at [390, 396] on input "checkbox" at bounding box center [389, 401] width 11 height 11
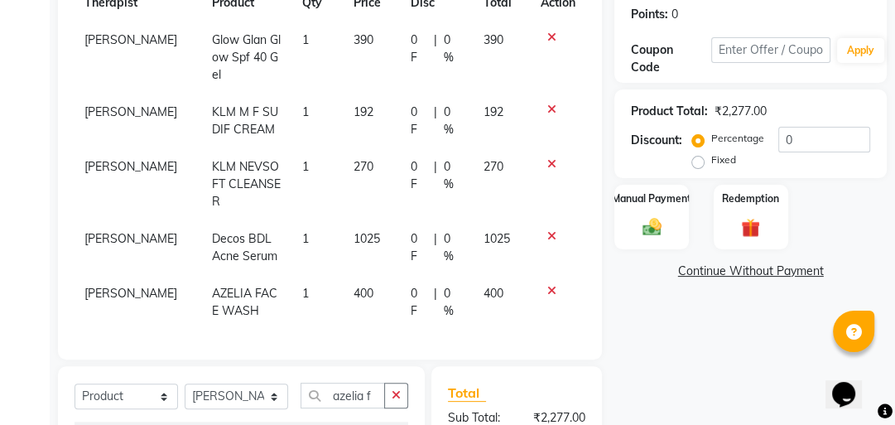
checkbox input "false"
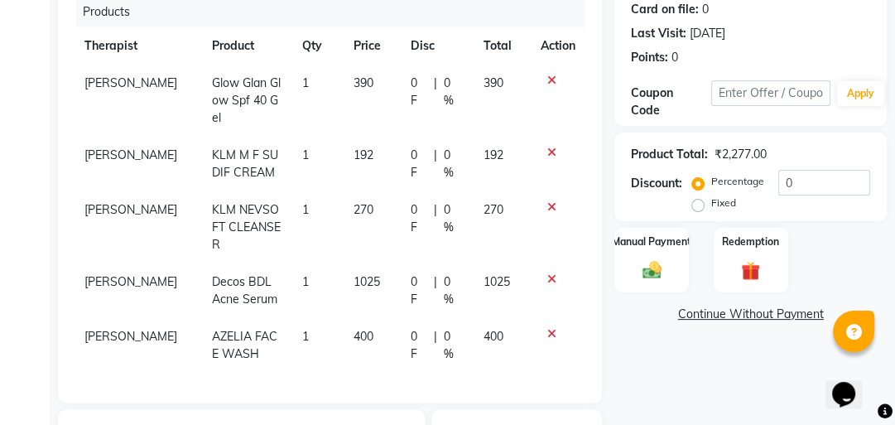
scroll to position [185, 0]
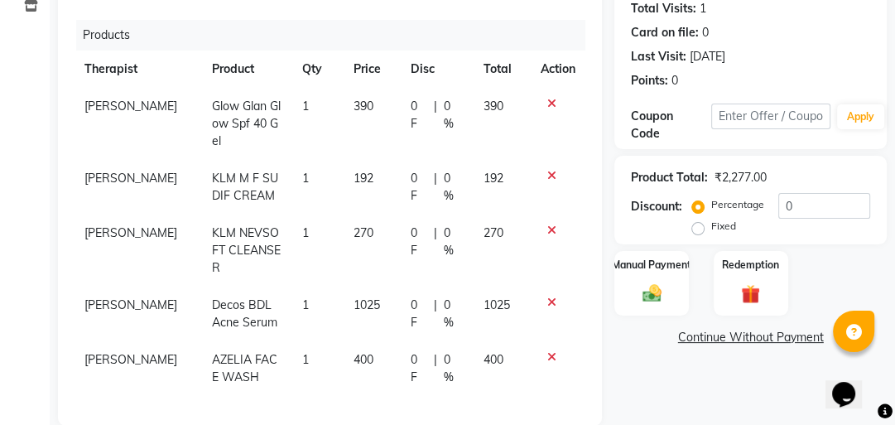
click at [354, 297] on span "1025" at bounding box center [366, 304] width 26 height 15
select select "40883"
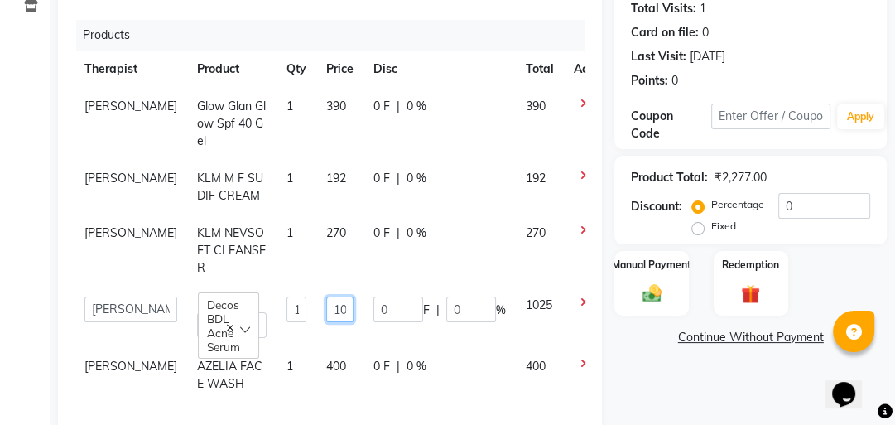
click at [326, 308] on input "1025" at bounding box center [339, 309] width 27 height 26
click at [326, 316] on input "25" at bounding box center [339, 309] width 27 height 26
click at [326, 310] on input "25" at bounding box center [339, 309] width 27 height 26
type input "2"
type input "365"
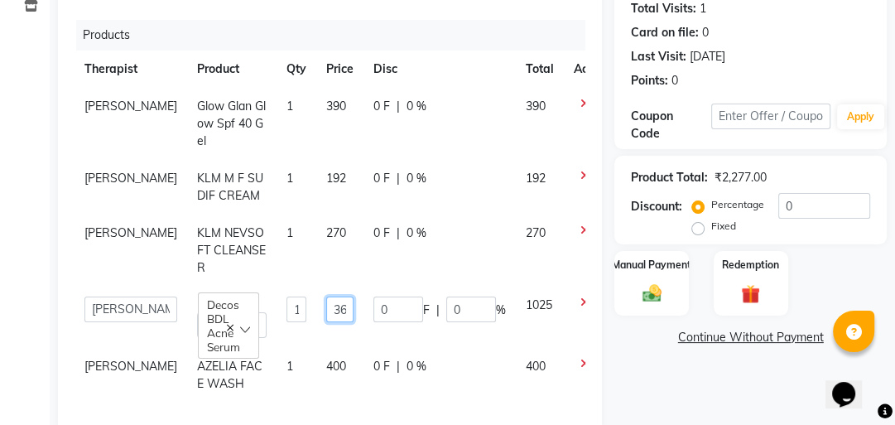
scroll to position [0, 7]
click at [381, 343] on tbody "Somya Agarwal Glow Glan Glow Spf 40 Gel 1 390 0 F | 0 % 390 Somya Agarwal KLM M…" at bounding box center [346, 245] width 544 height 314
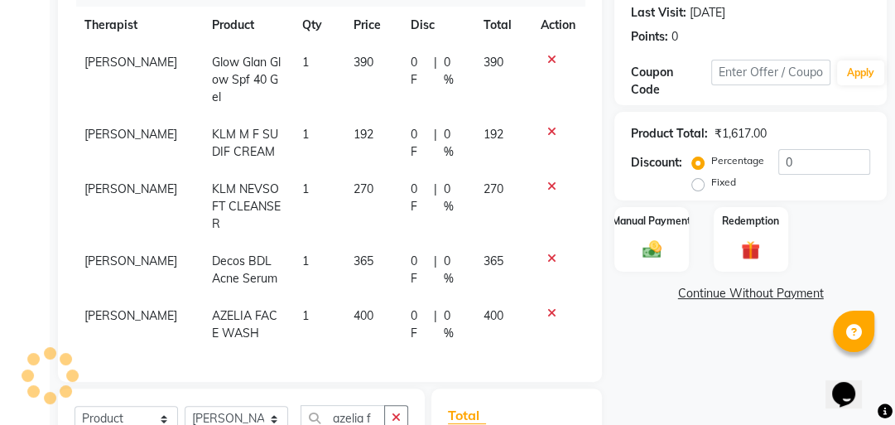
scroll to position [252, 0]
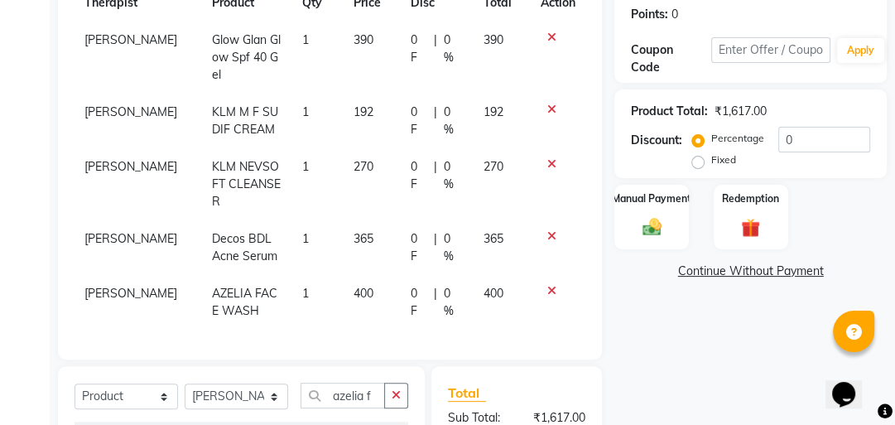
click at [353, 104] on span "192" at bounding box center [363, 111] width 20 height 15
select select "40883"
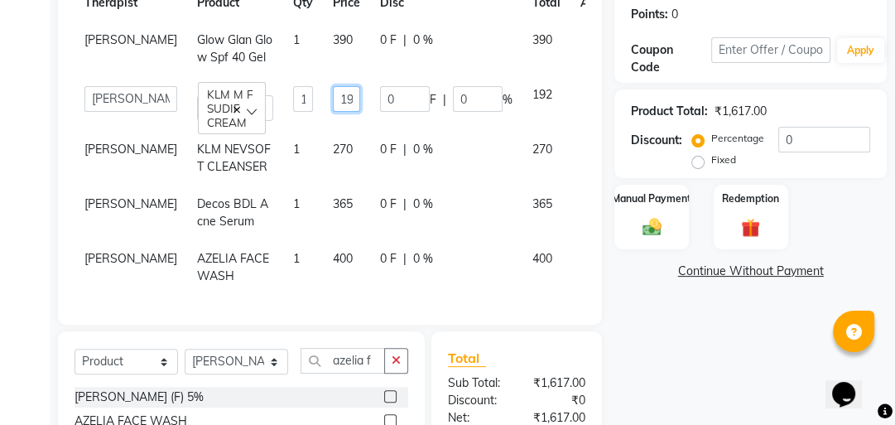
click at [333, 96] on input "192" at bounding box center [346, 99] width 27 height 26
type input "2"
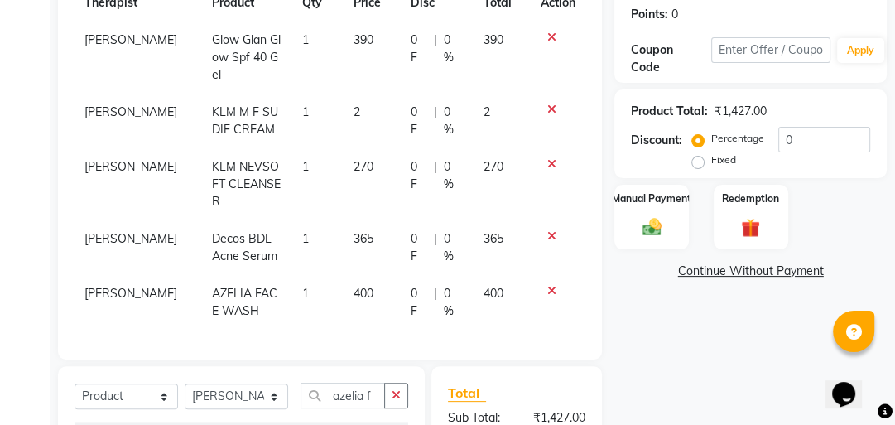
click at [341, 94] on tr "Somya Agarwal KLM M F SUDIF CREAM 1 2 0 F | 0 % 2" at bounding box center [329, 121] width 511 height 55
click at [361, 96] on td "2" at bounding box center [371, 121] width 57 height 55
select select "40883"
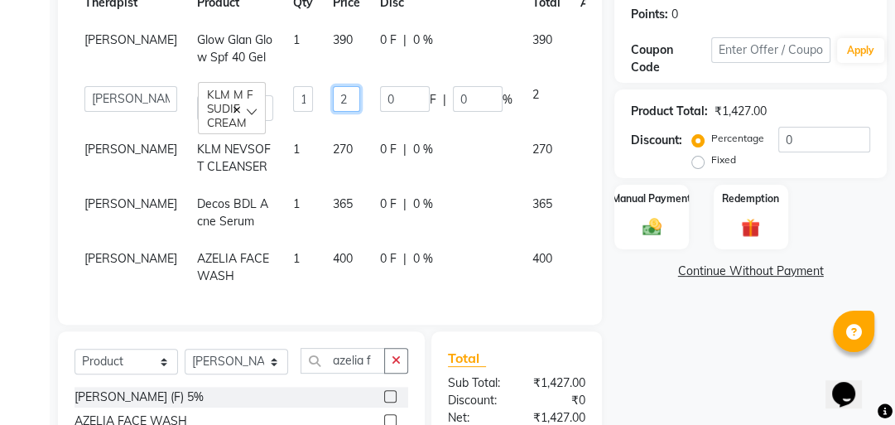
click at [333, 96] on input "2" at bounding box center [346, 99] width 27 height 26
type input "207"
click at [430, 146] on div "0 F | 0 %" at bounding box center [446, 149] width 132 height 17
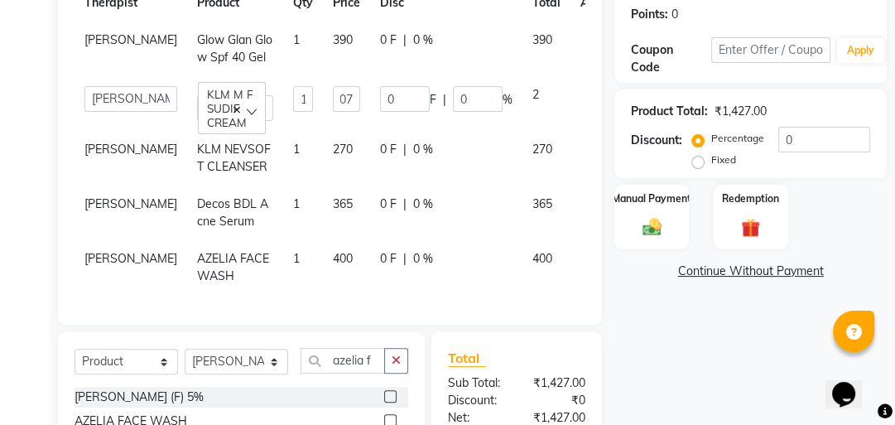
select select "40883"
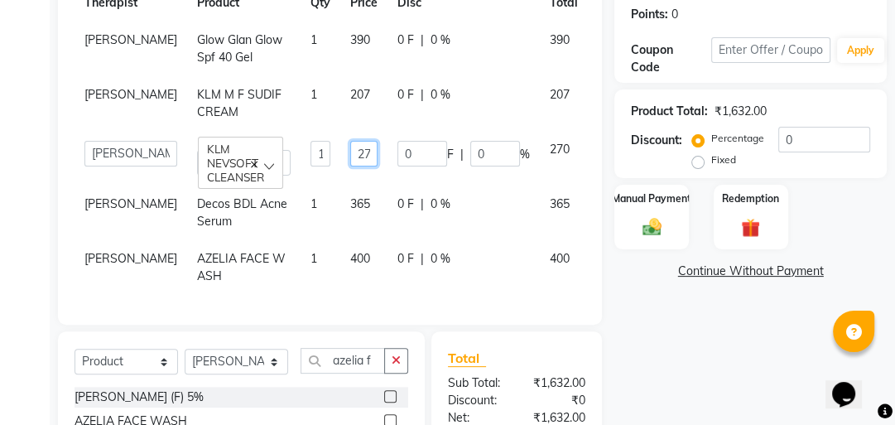
click at [350, 152] on input "270" at bounding box center [363, 154] width 27 height 26
type input "0"
click at [350, 154] on input "0" at bounding box center [363, 154] width 27 height 26
type input "285"
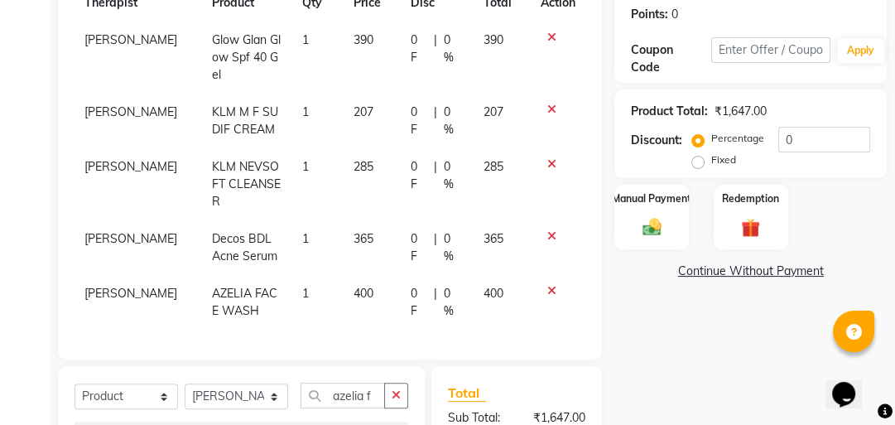
click at [470, 109] on tr "Somya Agarwal KLM M F SUDIF CREAM 1 207 0 F | 0 % 207" at bounding box center [329, 121] width 511 height 55
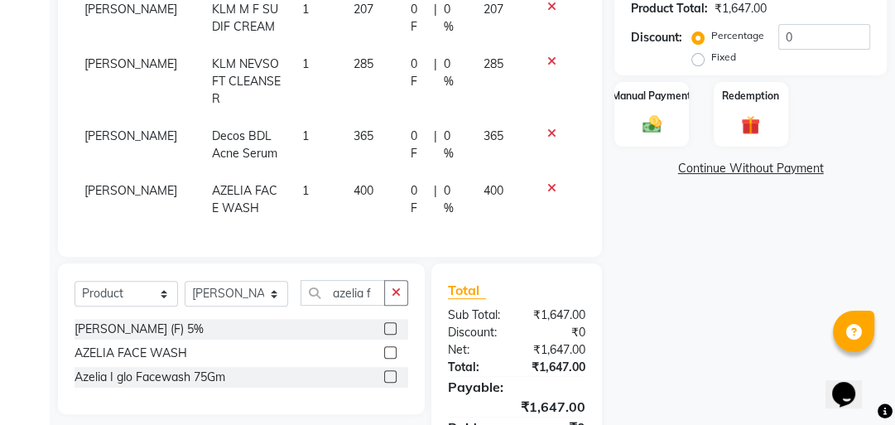
scroll to position [384, 0]
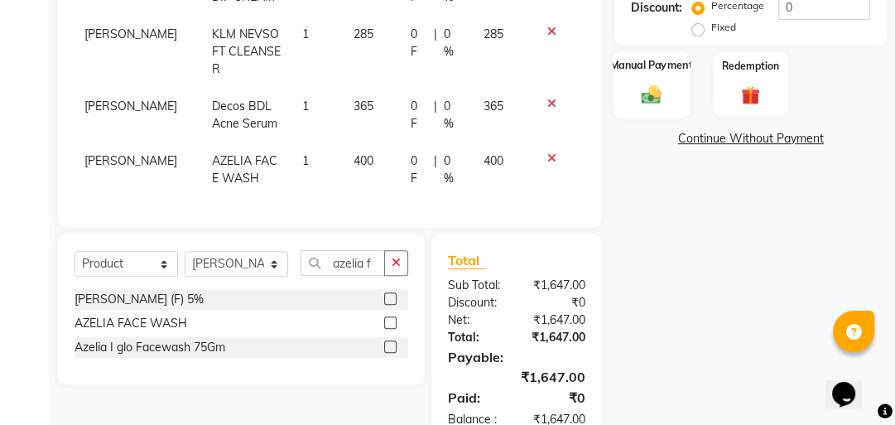
drag, startPoint x: 645, startPoint y: 57, endPoint x: 645, endPoint y: 103, distance: 45.5
click at [645, 57] on label "Manual Payment" at bounding box center [651, 65] width 83 height 16
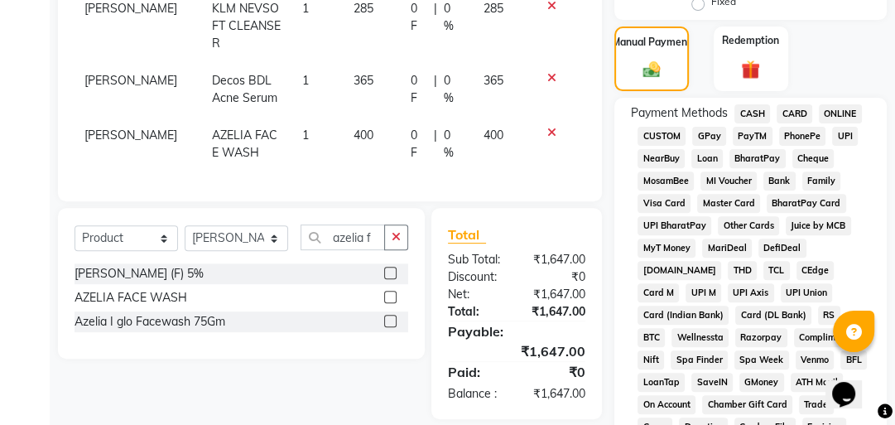
scroll to position [450, 0]
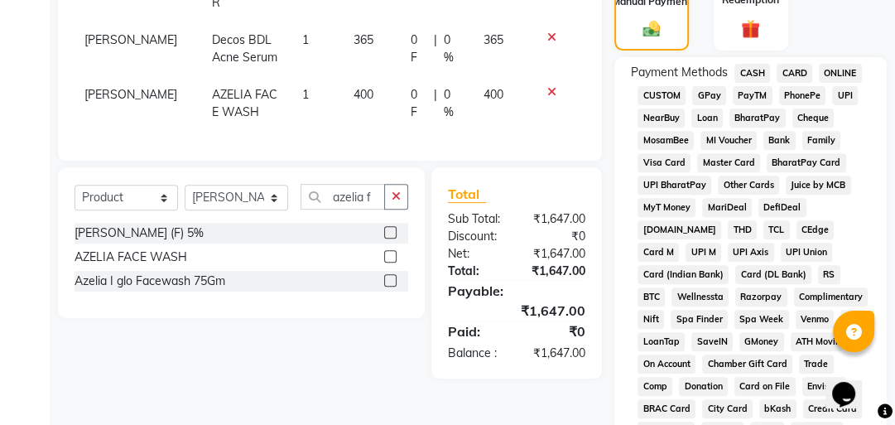
click at [752, 74] on span "CASH" at bounding box center [752, 73] width 36 height 19
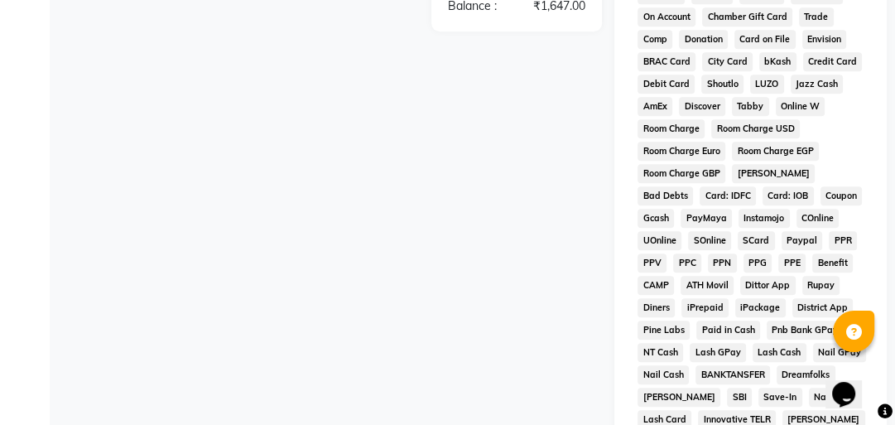
scroll to position [956, 0]
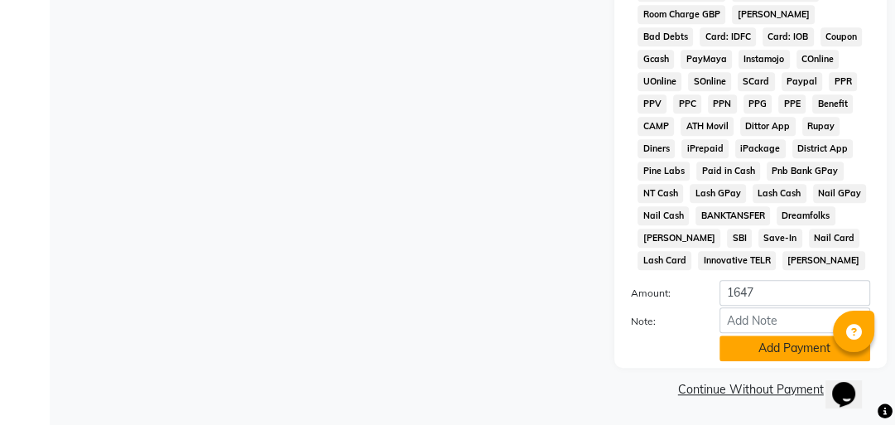
click at [760, 344] on button "Add Payment" at bounding box center [794, 348] width 151 height 26
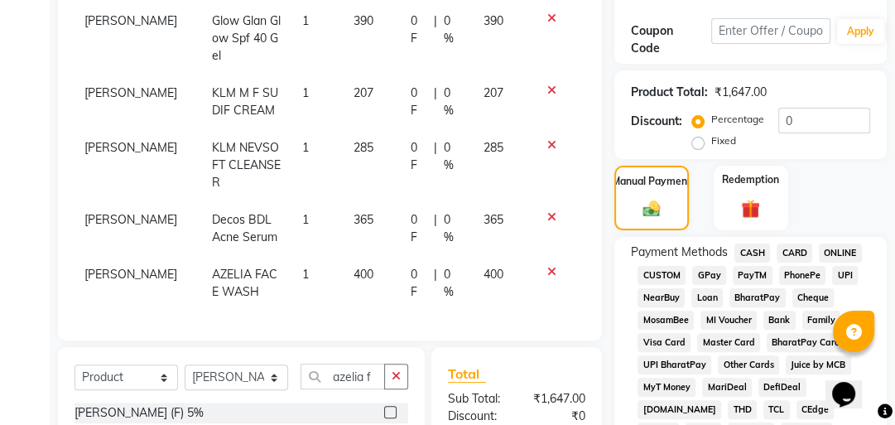
scroll to position [228, 0]
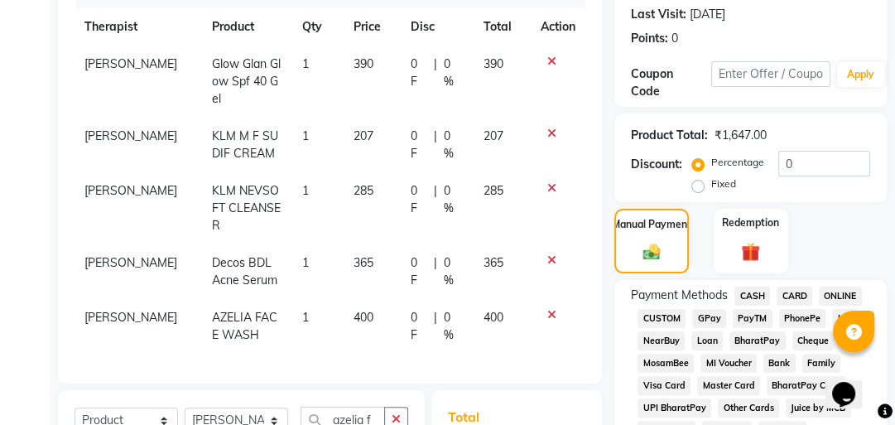
click at [711, 182] on label "Fixed" at bounding box center [723, 183] width 25 height 15
click at [699, 182] on input "Fixed" at bounding box center [701, 184] width 12 height 12
radio input "true"
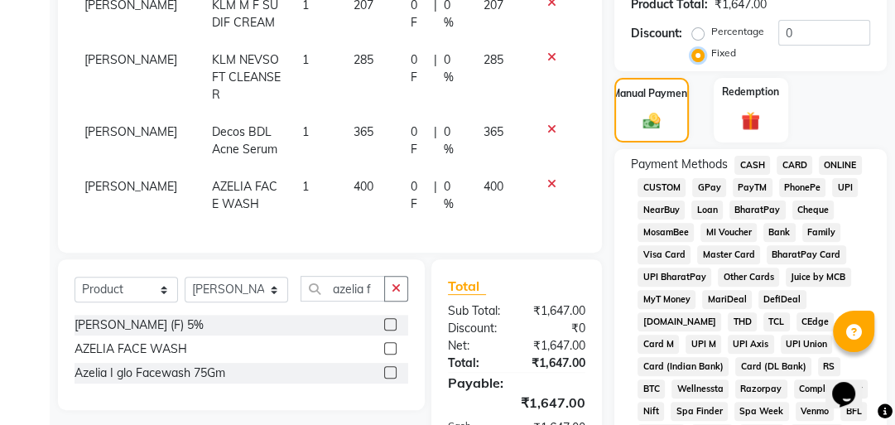
scroll to position [360, 0]
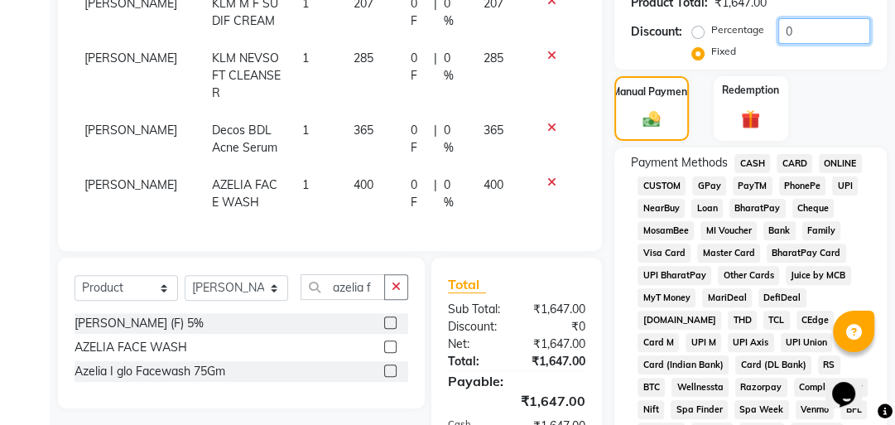
click at [816, 32] on input "0" at bounding box center [824, 31] width 92 height 26
type input "2"
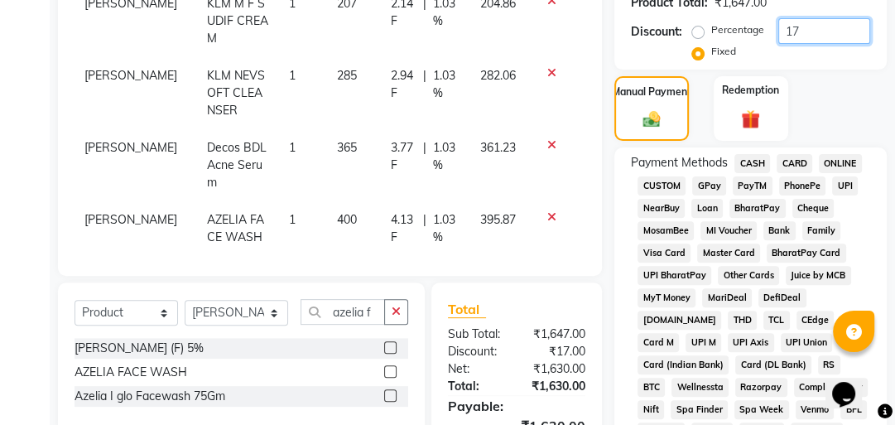
type input "1"
type input "2"
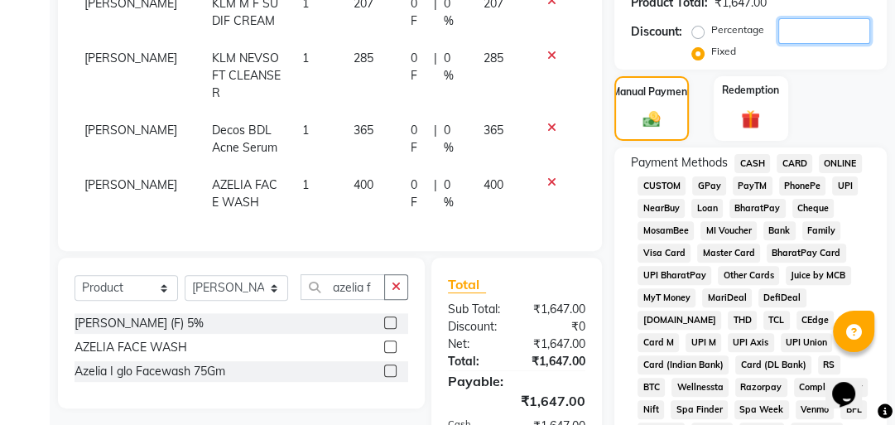
type input "1"
click at [530, 222] on div "Client +91 93******24 Date 04-09-2025 Invoice Number V/2025 V/2025-26 0736 Prod…" at bounding box center [330, 7] width 544 height 487
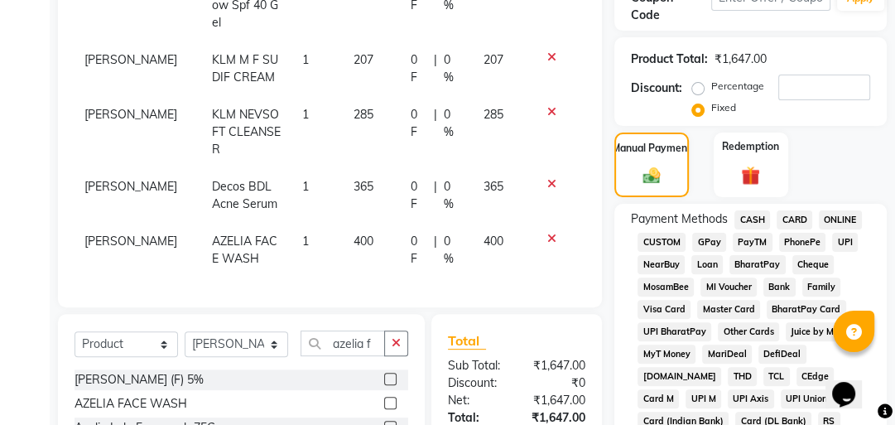
scroll to position [294, 0]
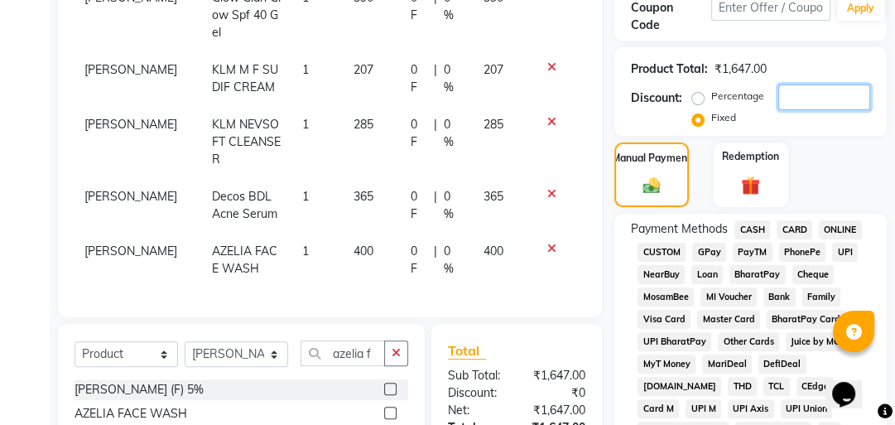
click at [798, 89] on input "number" at bounding box center [824, 97] width 92 height 26
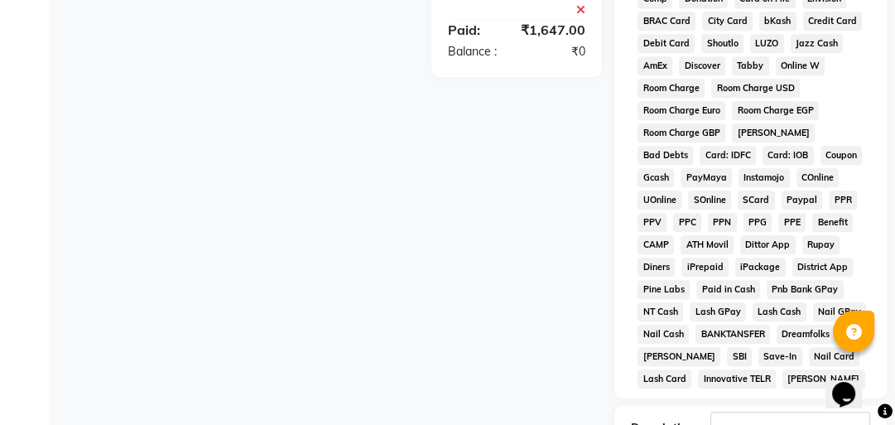
scroll to position [956, 0]
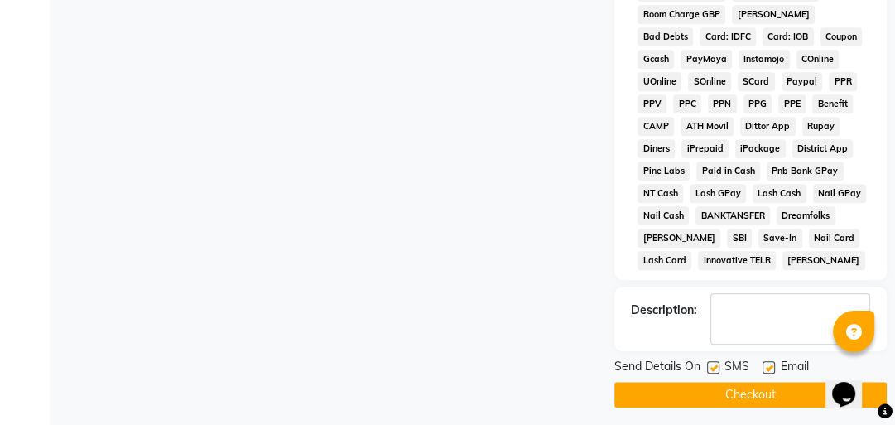
click at [735, 388] on button "Checkout" at bounding box center [750, 394] width 272 height 26
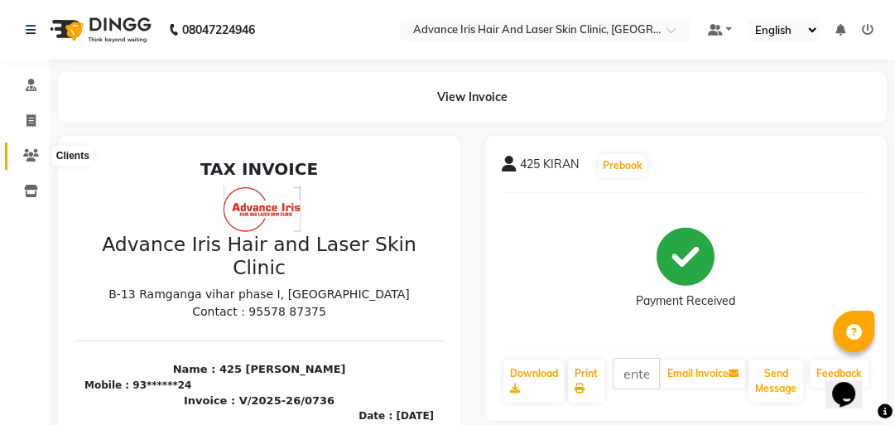
click at [26, 149] on icon at bounding box center [31, 155] width 16 height 12
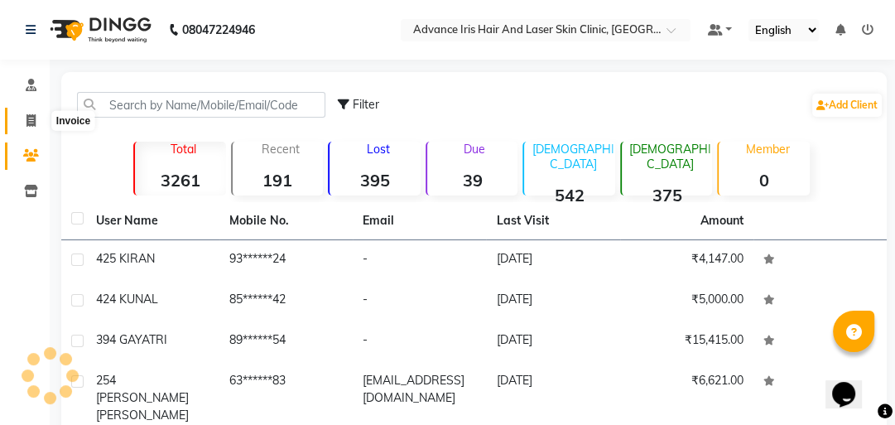
click at [23, 116] on span at bounding box center [31, 121] width 29 height 19
select select "5825"
select select "service"
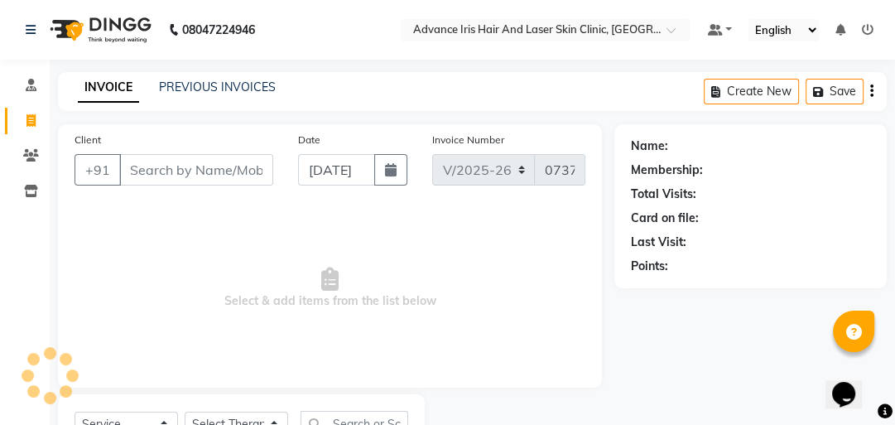
scroll to position [73, 0]
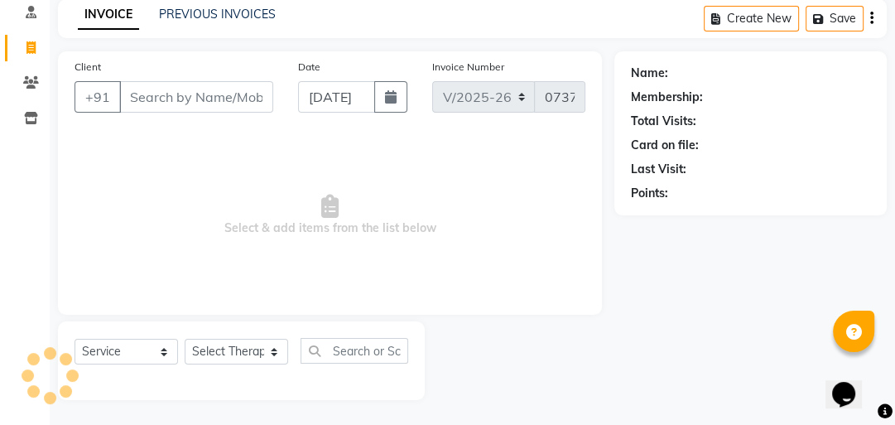
click at [149, 96] on input "Client" at bounding box center [196, 96] width 154 height 31
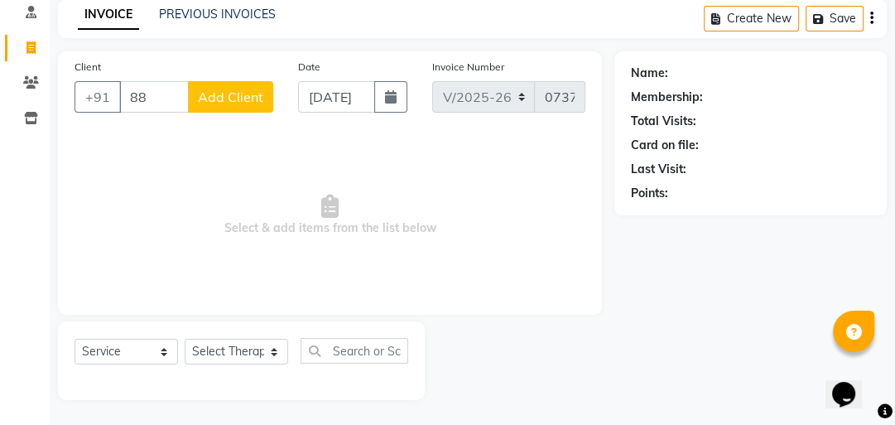
type input "8"
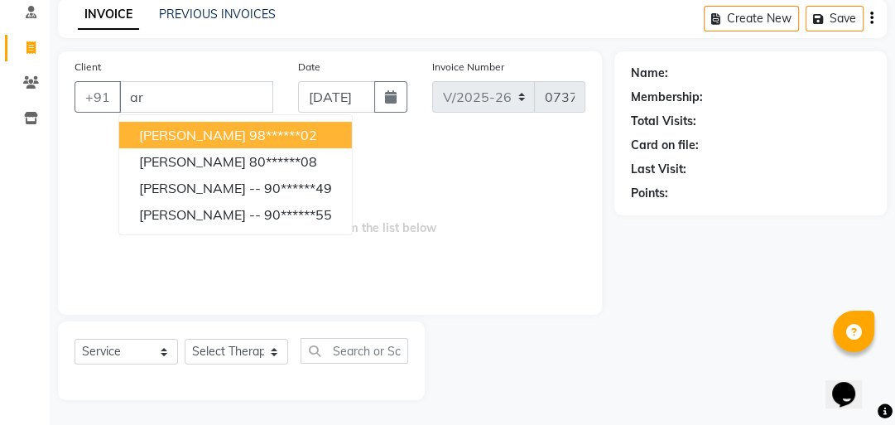
type input "a"
